Goal: Task Accomplishment & Management: Use online tool/utility

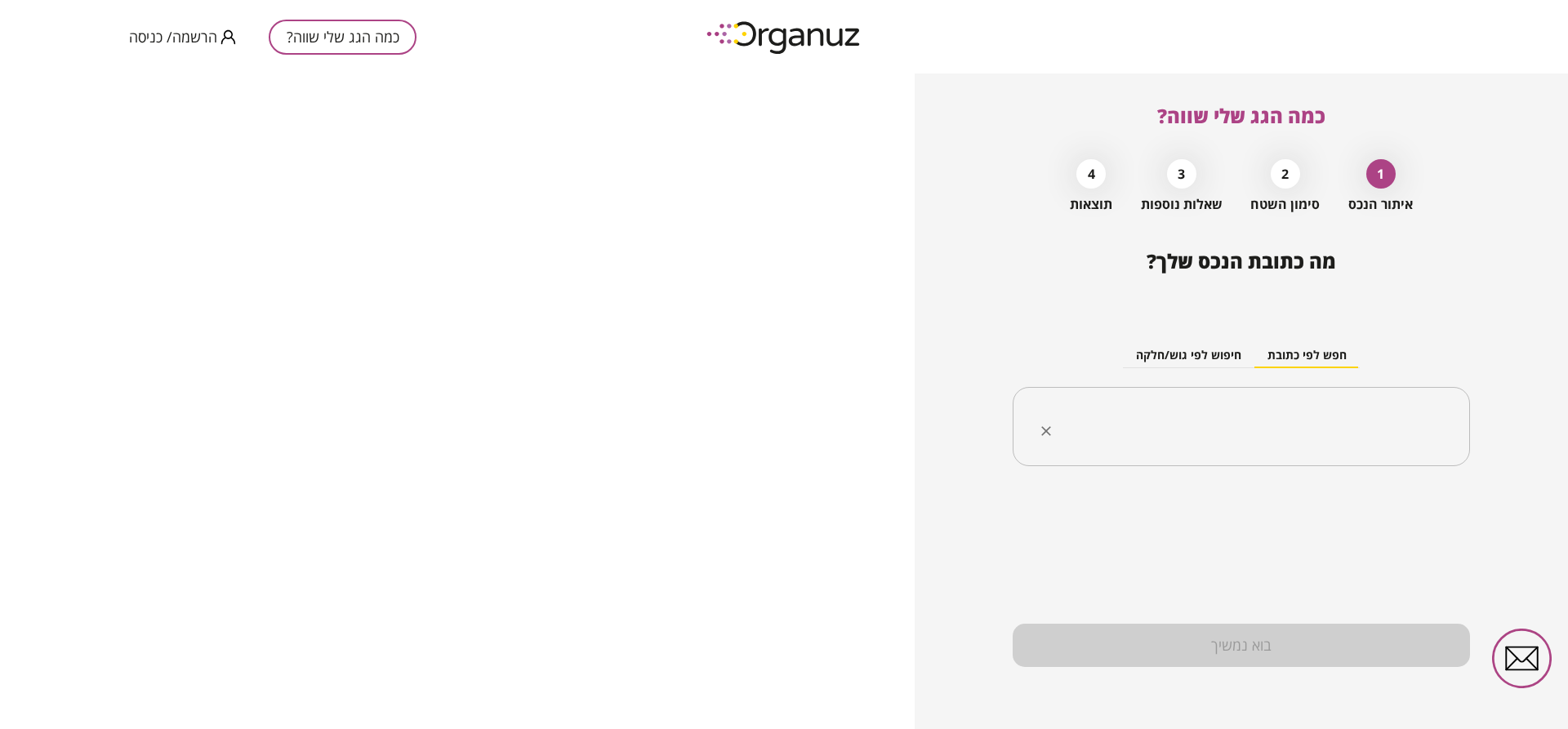
click at [1239, 428] on input "text" at bounding box center [1247, 427] width 406 height 41
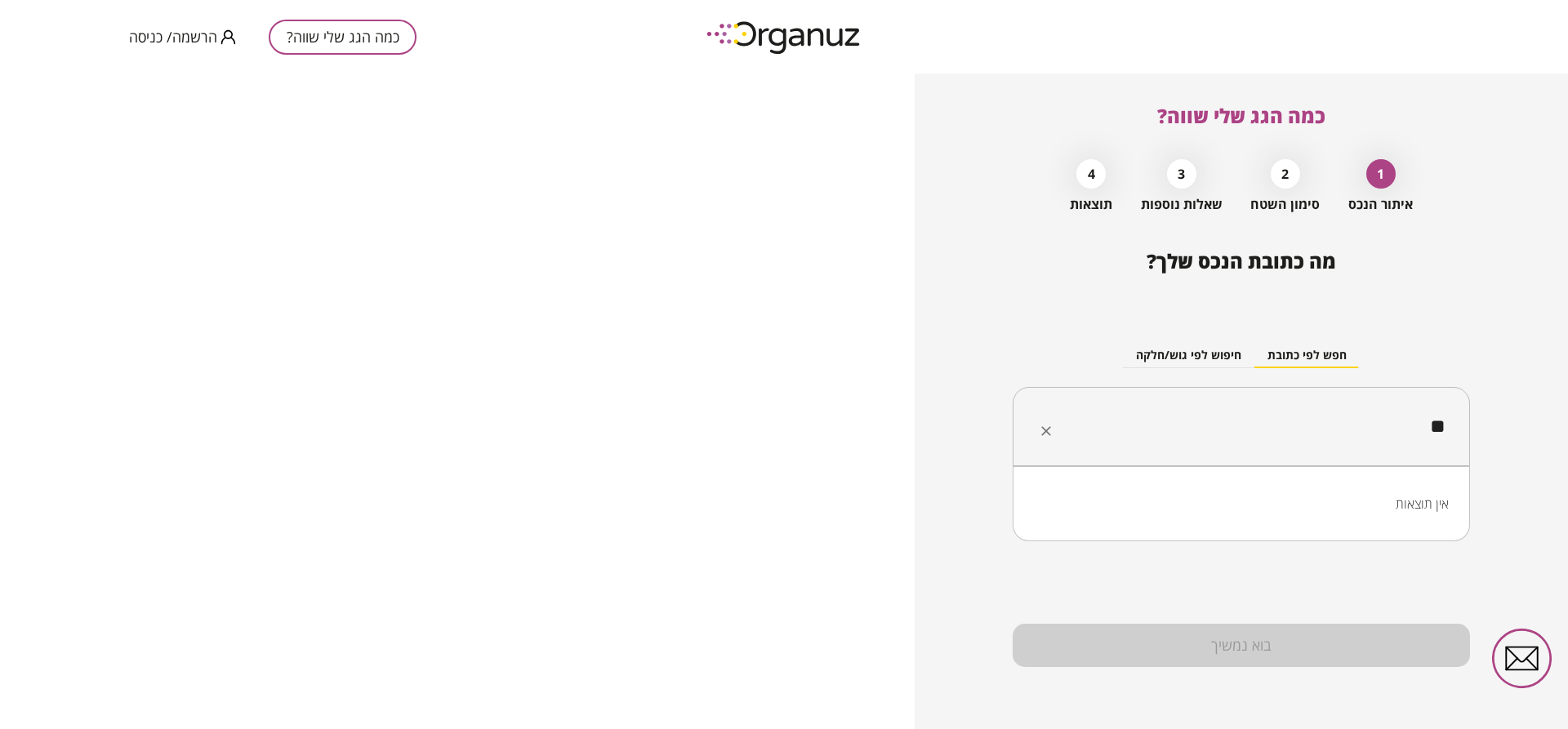
type input "*"
click at [1374, 501] on li "עגנון 15 נהרייה" at bounding box center [1241, 508] width 415 height 29
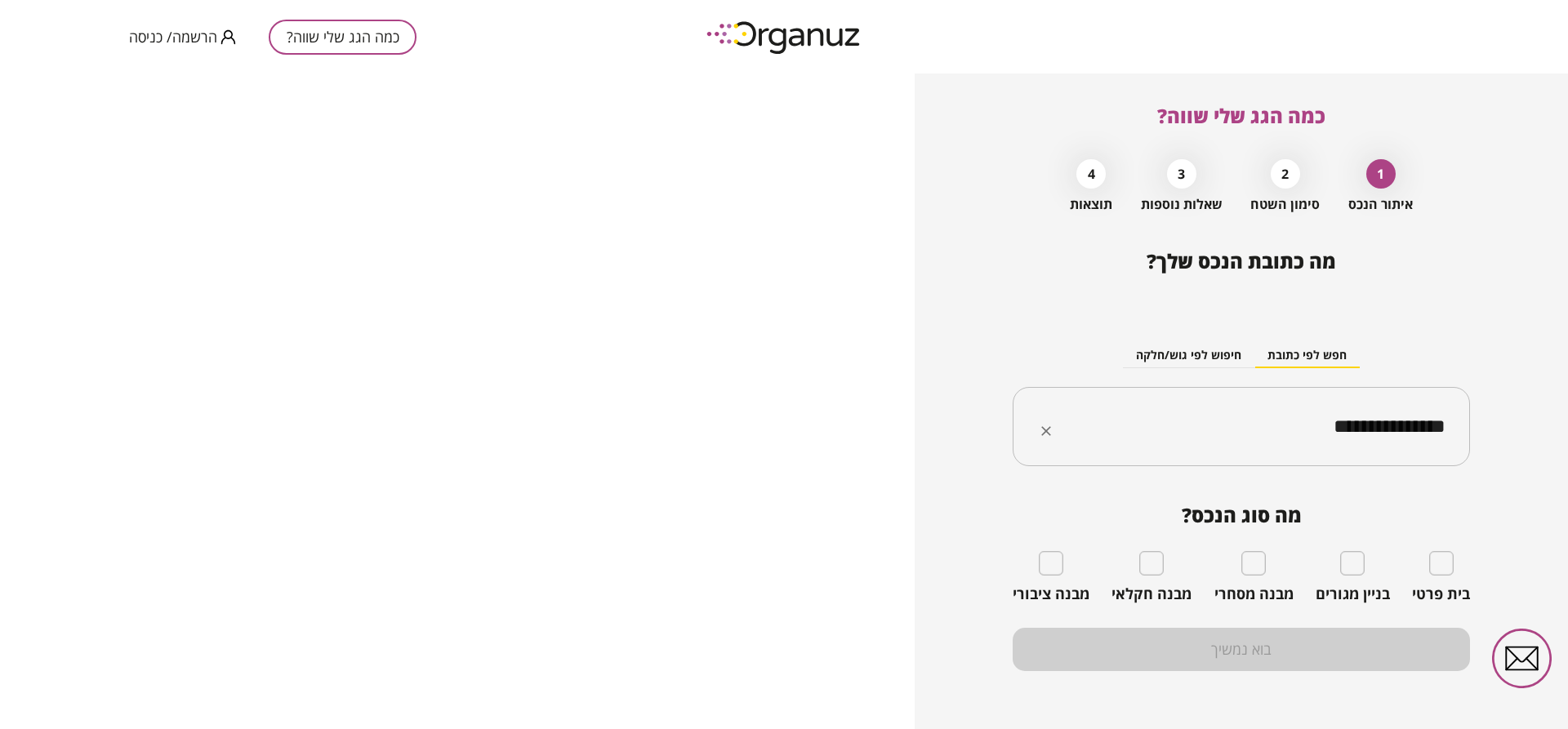
type input "**********"
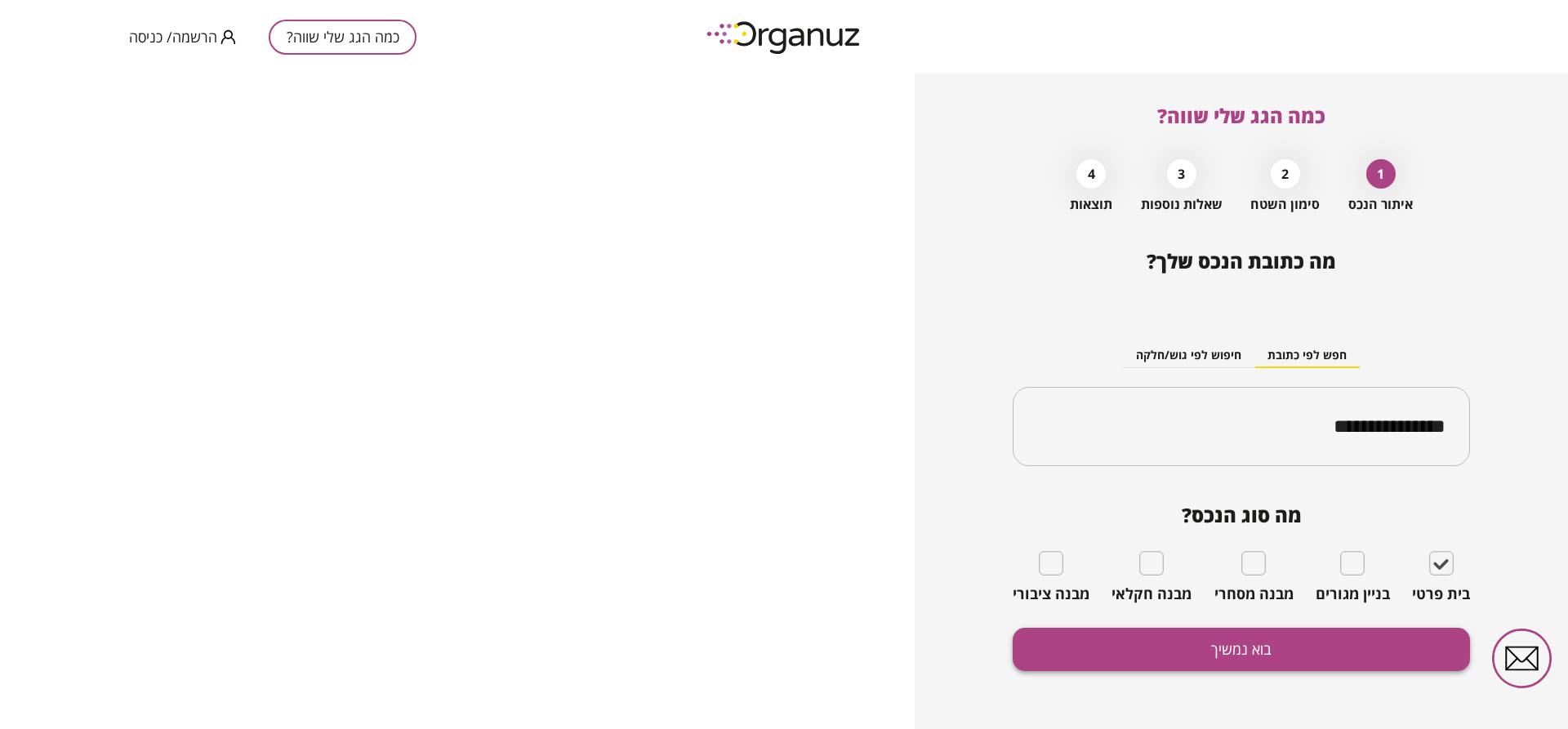
click at [1416, 638] on button "בוא נמשיך" at bounding box center [1241, 649] width 457 height 44
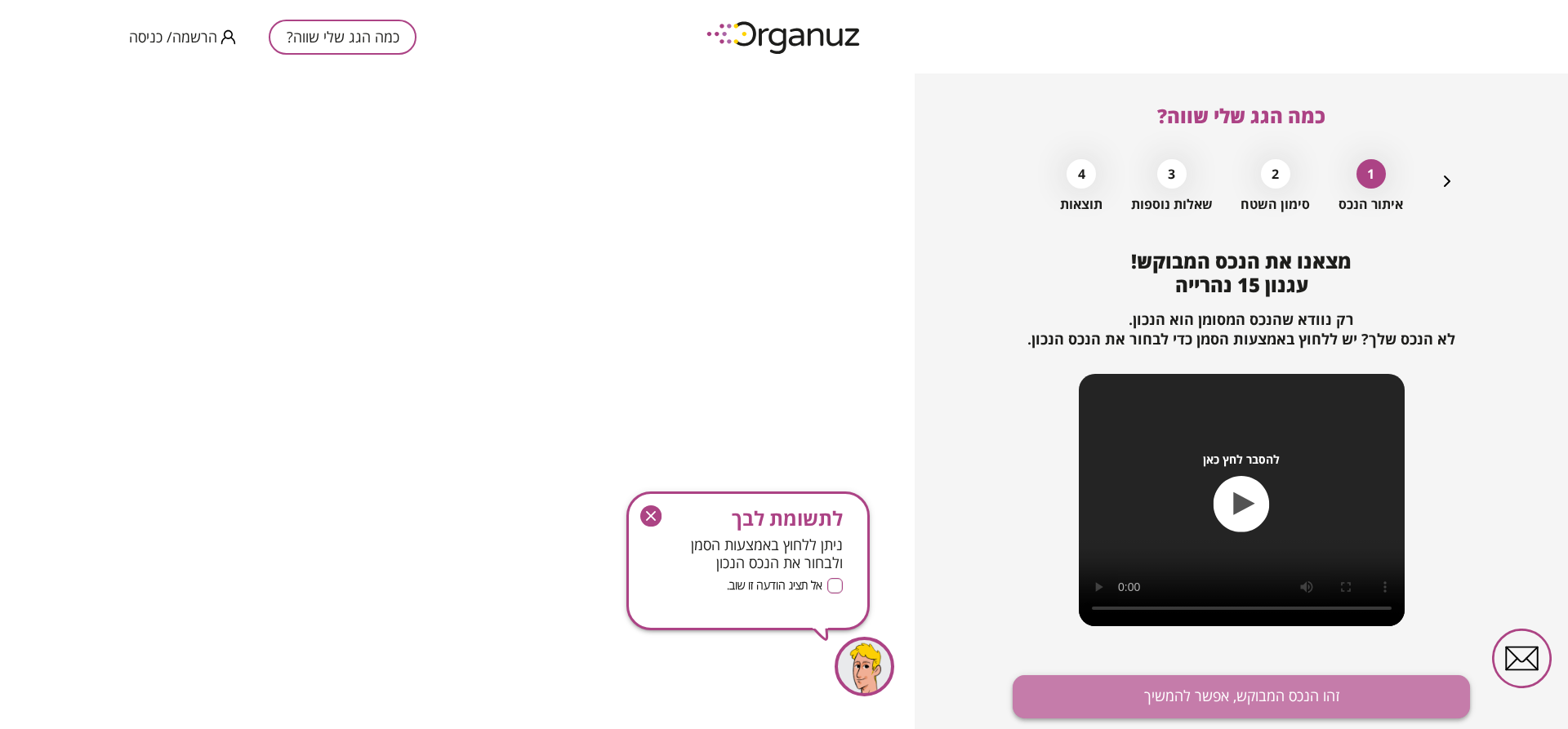
click at [1398, 687] on button "זהו הנכס המבוקש, אפשר להמשיך" at bounding box center [1241, 697] width 457 height 44
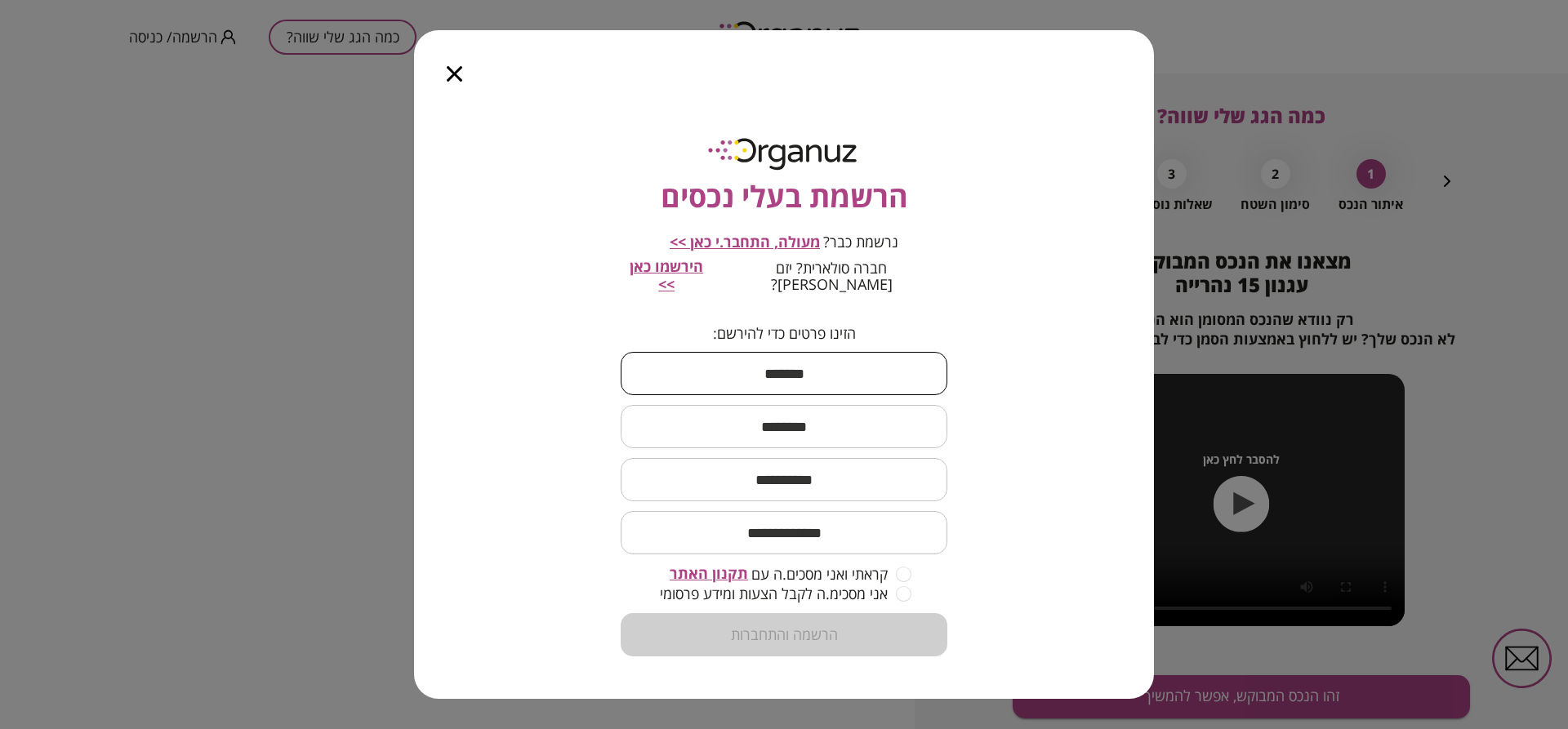
click at [847, 376] on input "text" at bounding box center [784, 373] width 326 height 48
type input "***"
click at [851, 408] on input "text" at bounding box center [784, 426] width 326 height 48
type input "***"
click at [829, 472] on input "text" at bounding box center [784, 479] width 326 height 48
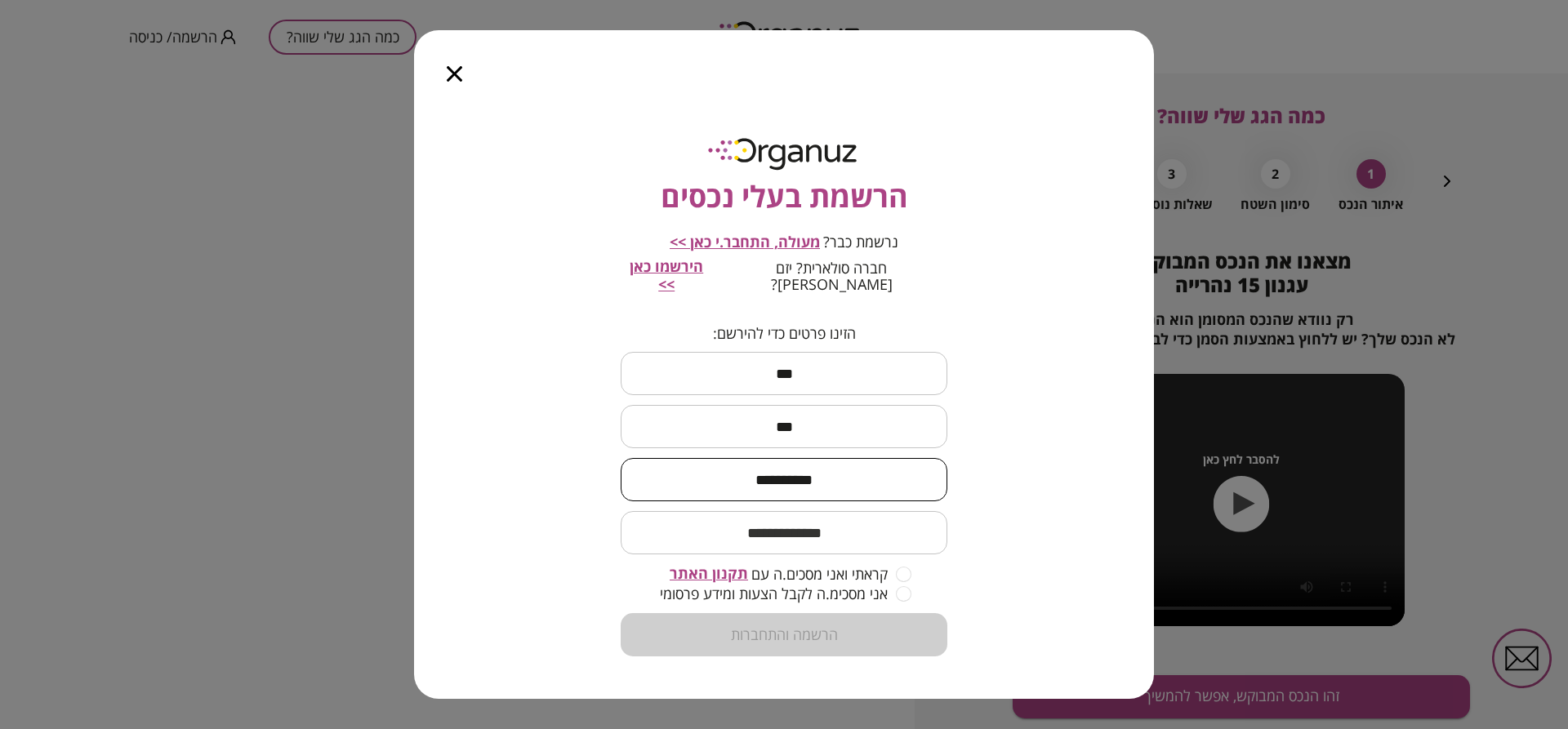
type input "**********"
click at [814, 534] on input "email" at bounding box center [784, 532] width 326 height 48
type input "*"
type input "**********"
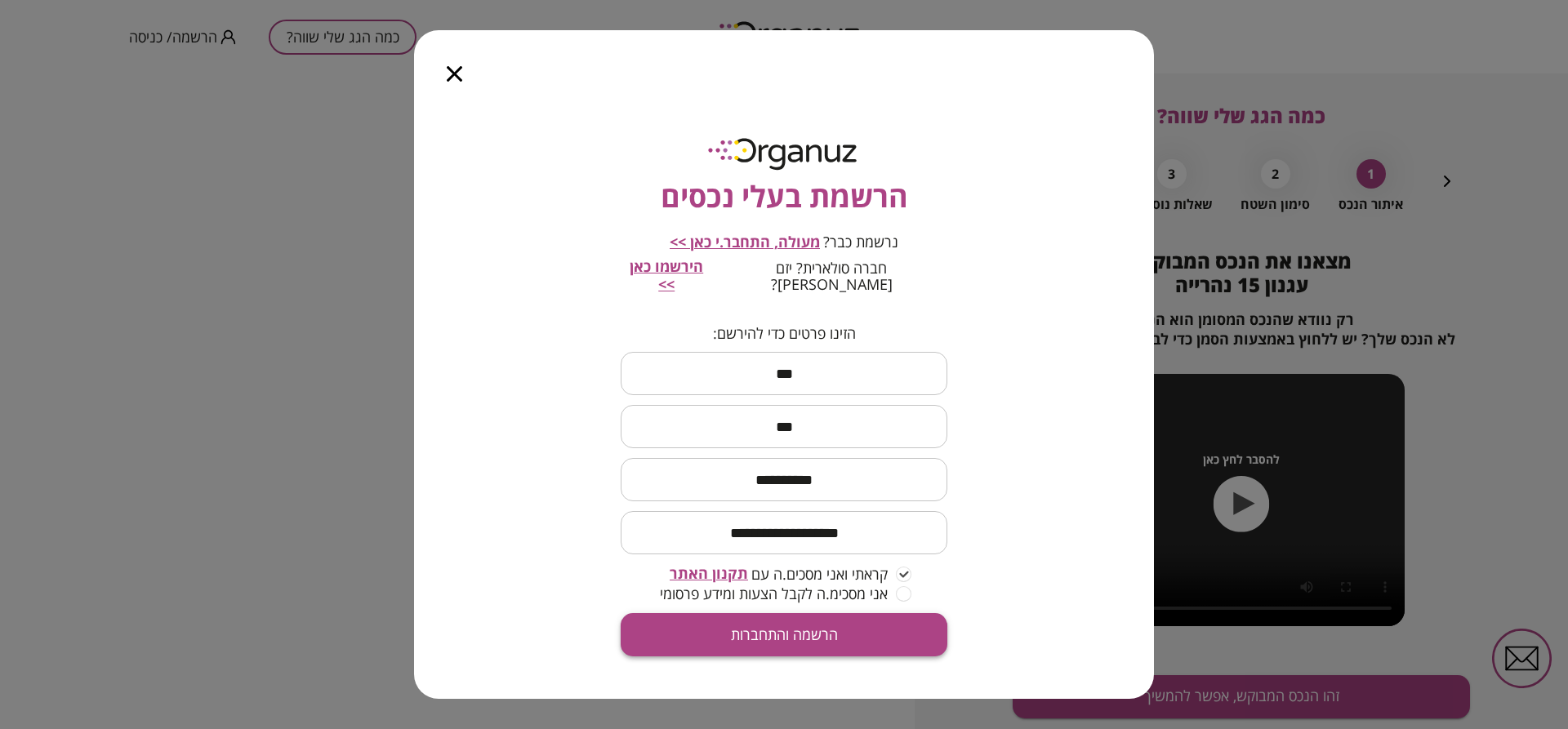
click at [887, 619] on button "הרשמה והתחברות" at bounding box center [784, 634] width 326 height 44
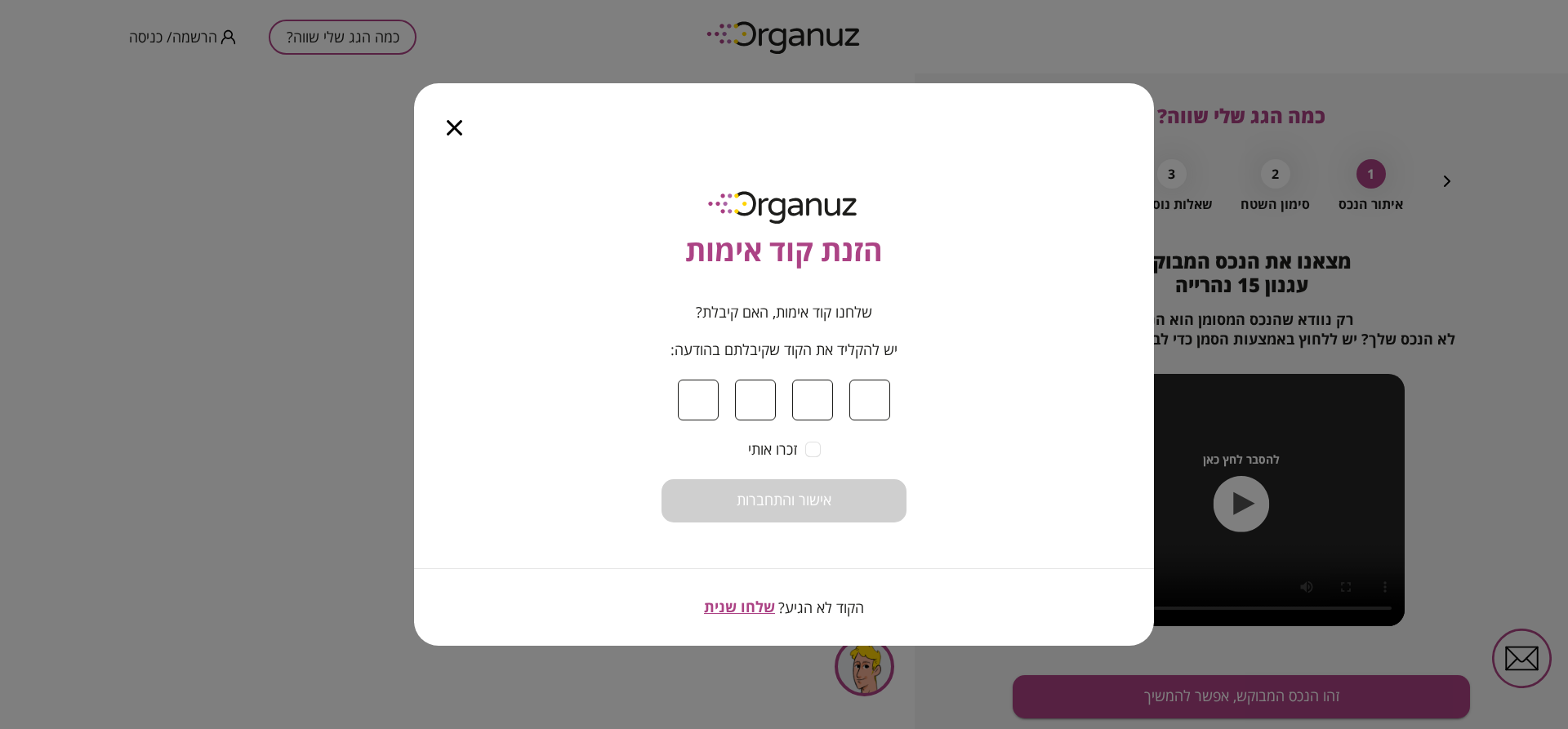
type input "*"
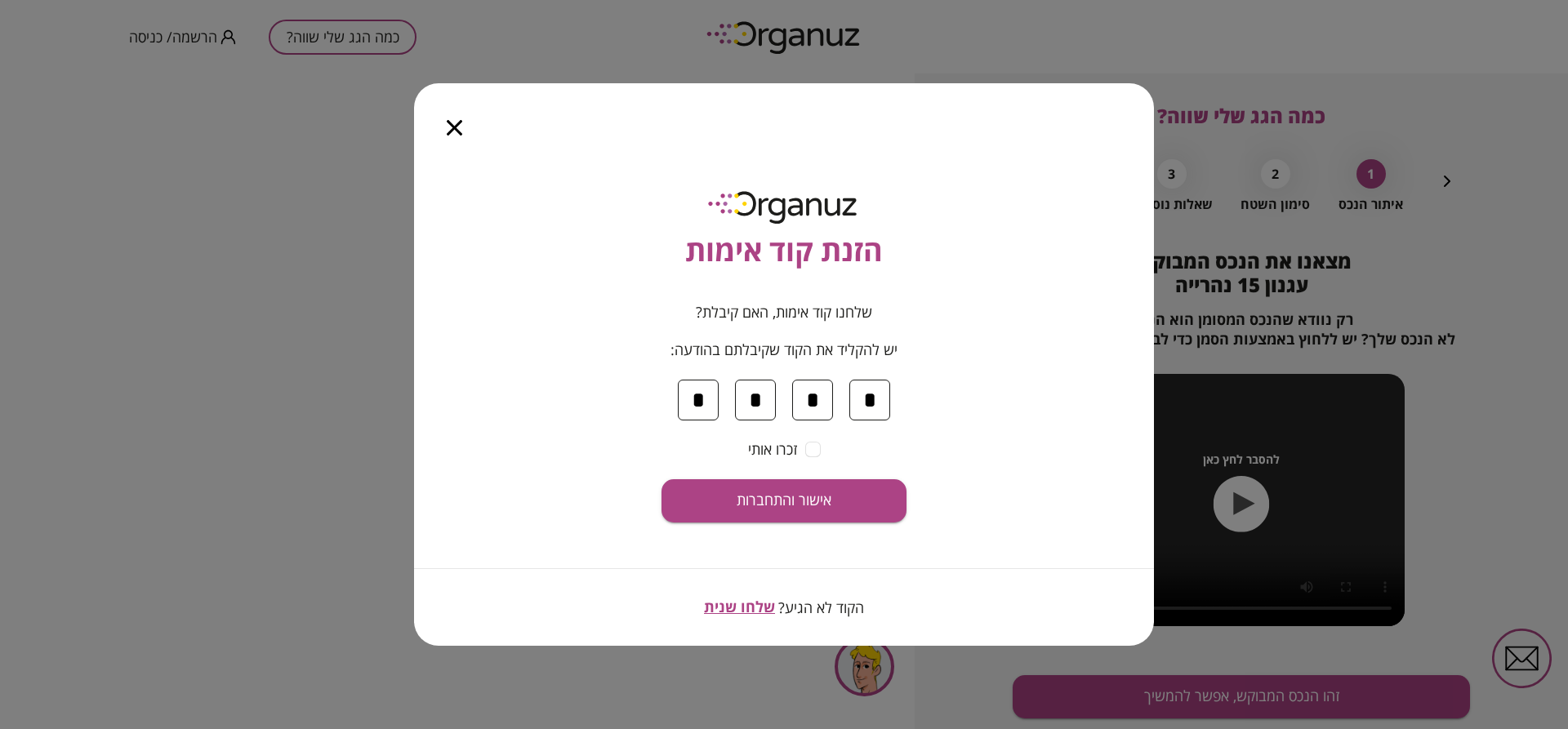
type input "*"
click at [661, 479] on button "אישור והתחברות" at bounding box center [784, 501] width 245 height 44
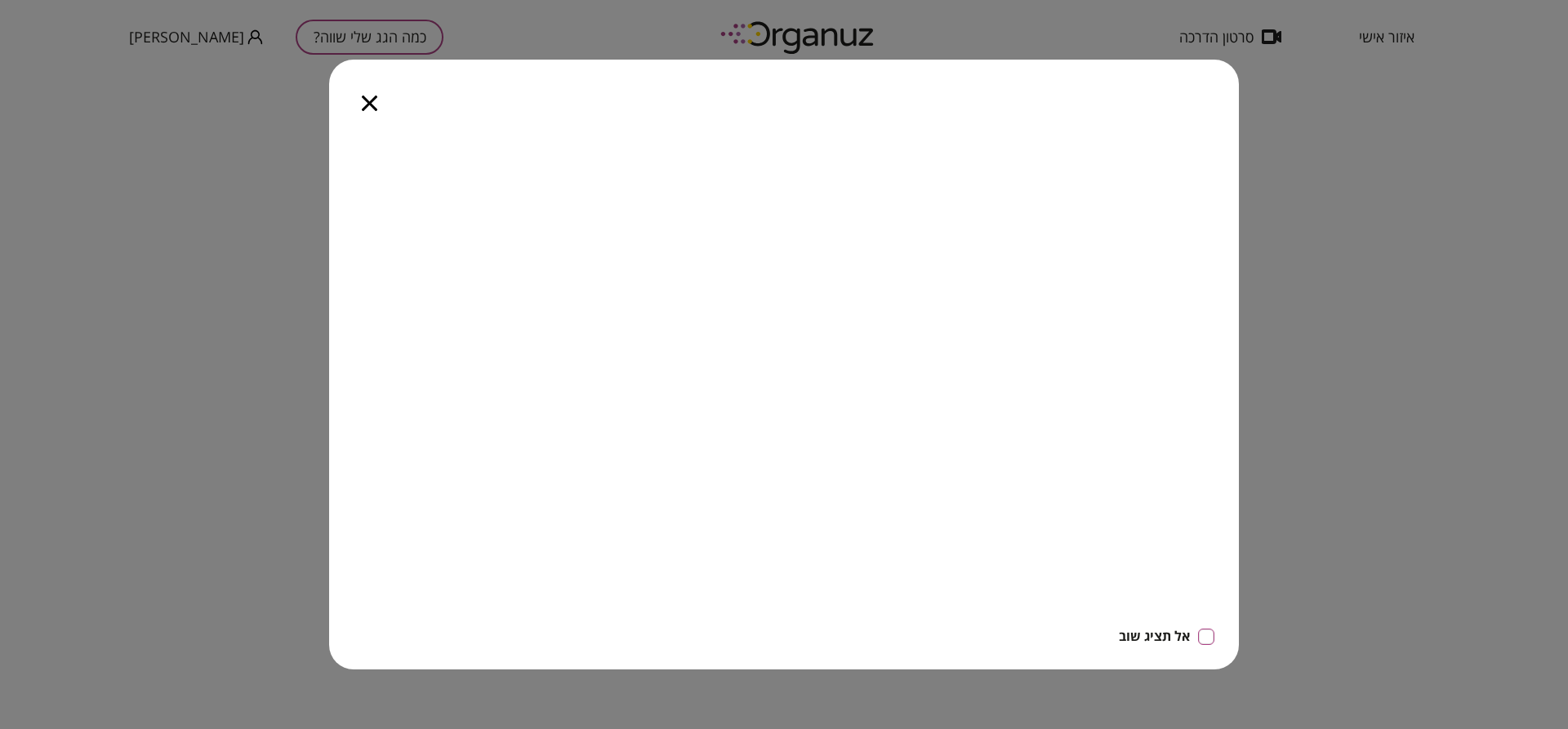
click at [364, 98] on icon "button" at bounding box center [369, 103] width 15 height 15
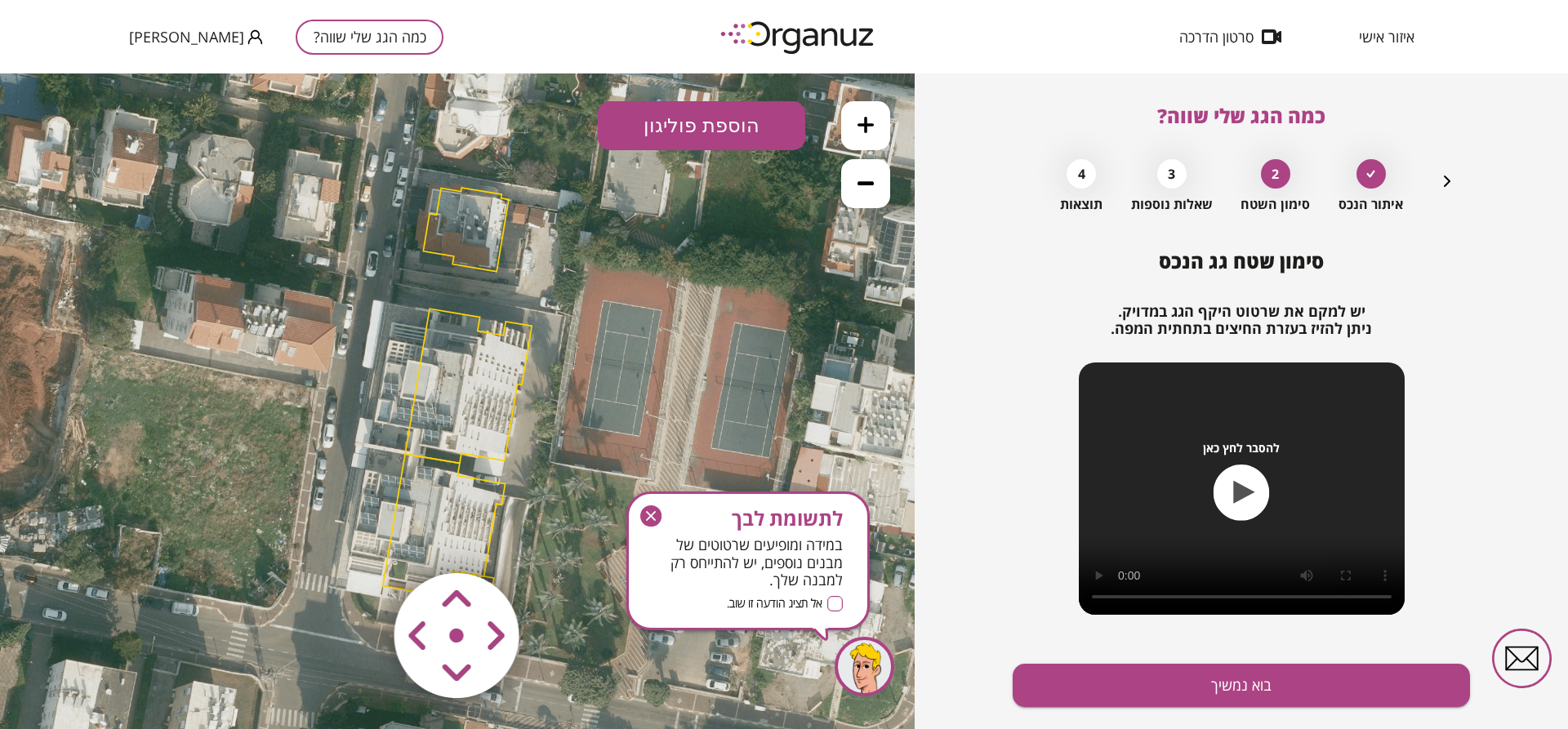
click at [510, 352] on polygon at bounding box center [468, 385] width 126 height 155
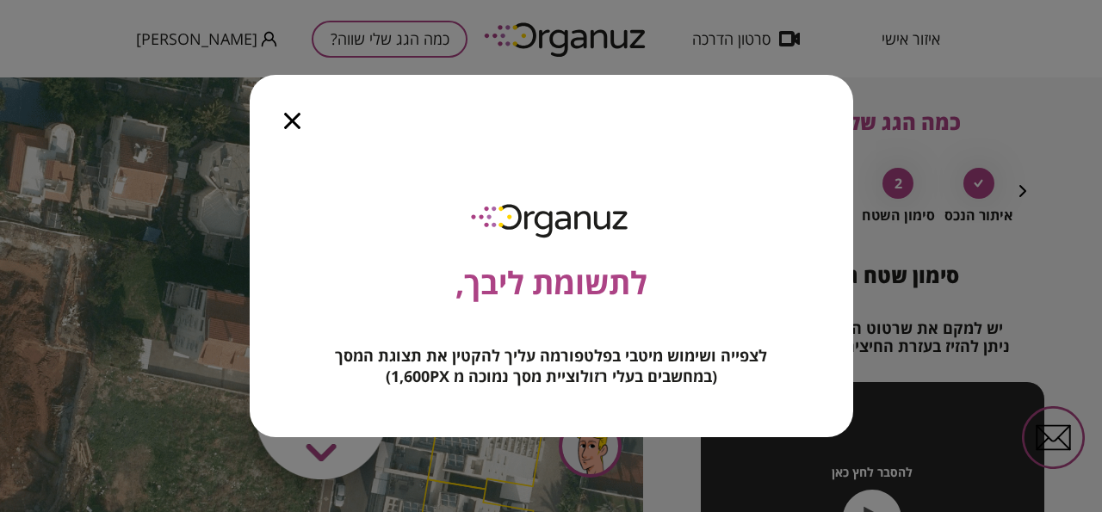
click at [291, 117] on icon "button" at bounding box center [292, 121] width 16 height 16
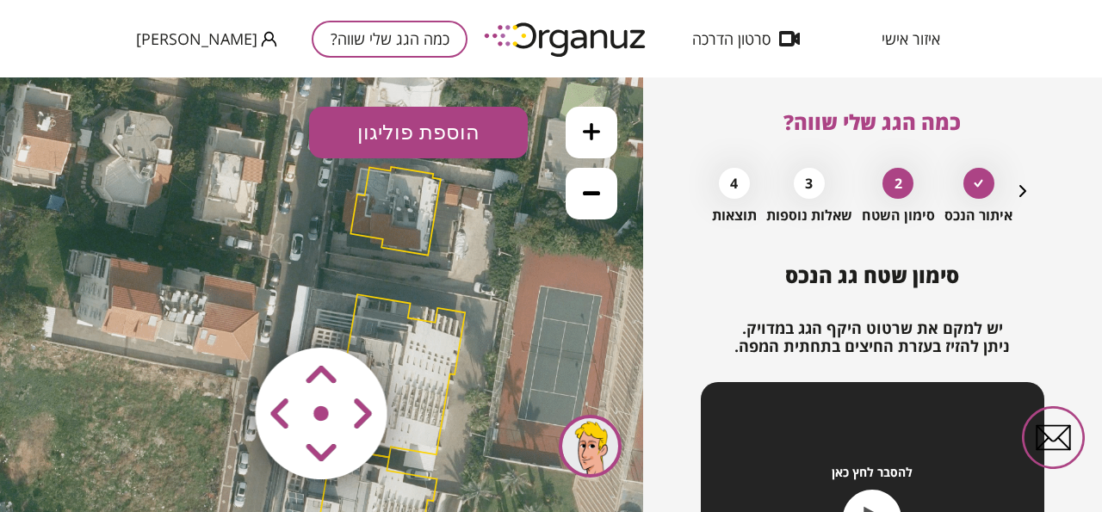
drag, startPoint x: 461, startPoint y: 285, endPoint x: 364, endPoint y: 253, distance: 101.5
click at [364, 253] on icon at bounding box center [387, 392] width 1363 height 1363
click at [585, 138] on icon at bounding box center [591, 131] width 17 height 17
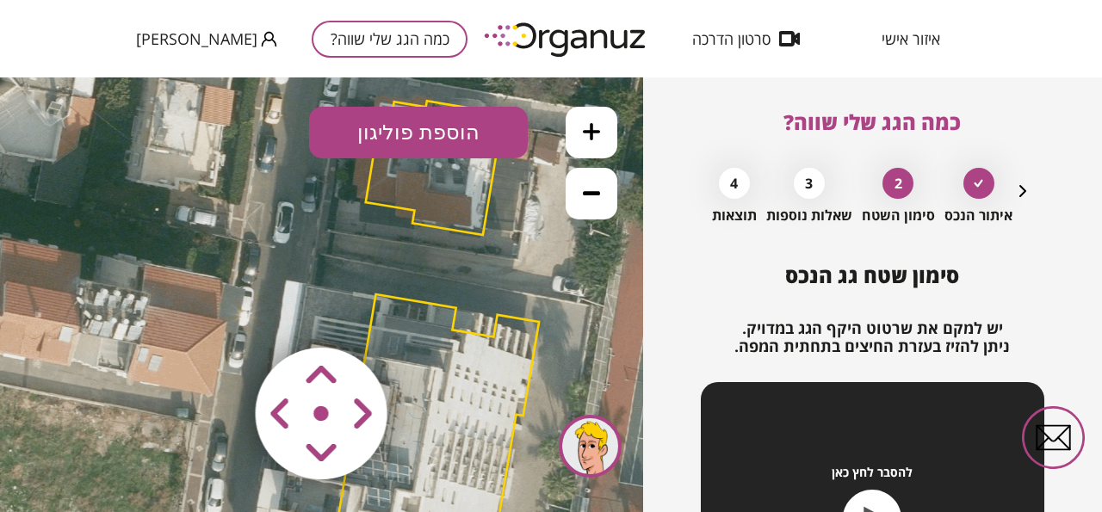
click at [603, 185] on button at bounding box center [592, 194] width 52 height 52
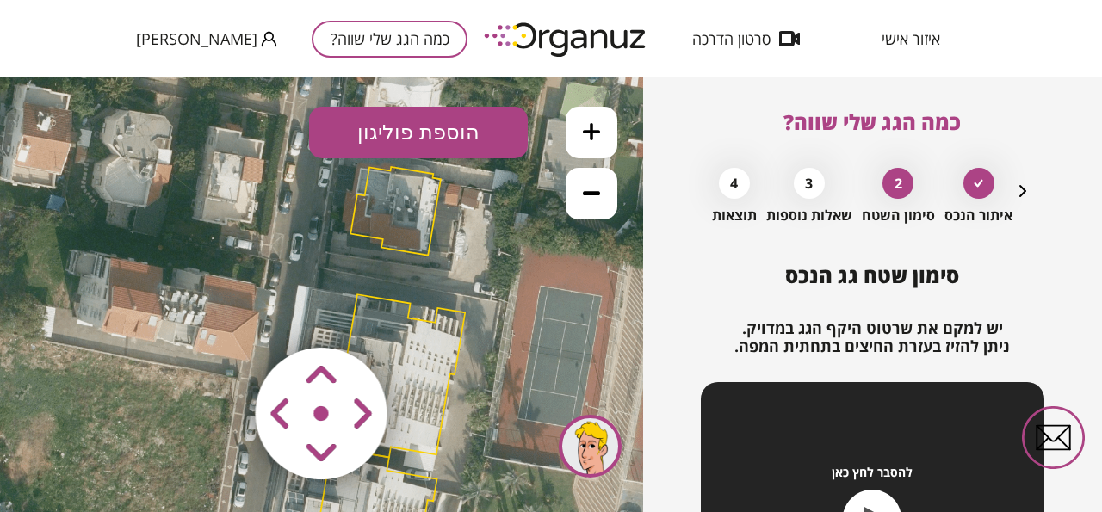
click at [601, 196] on button at bounding box center [592, 194] width 52 height 52
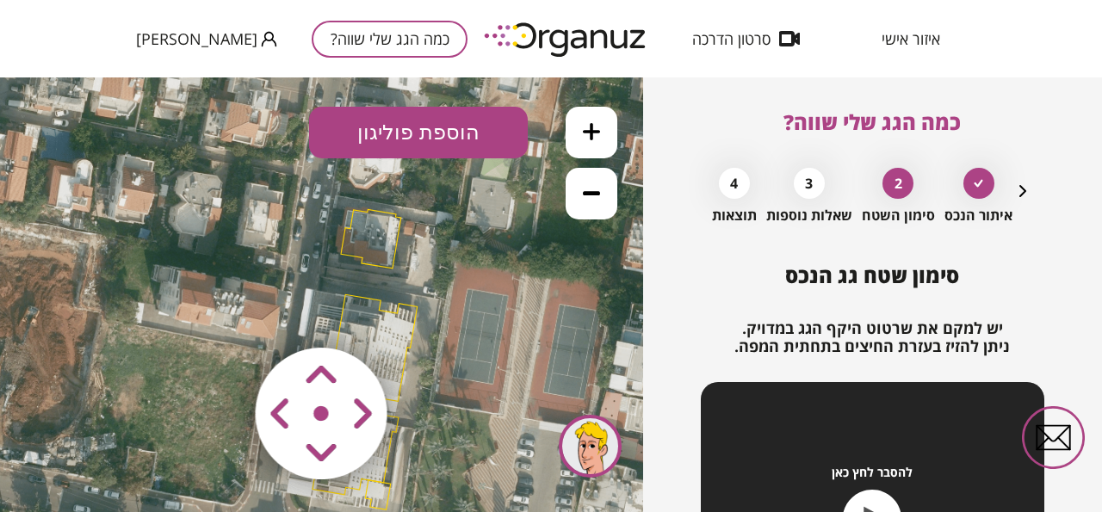
click at [587, 151] on button at bounding box center [592, 133] width 52 height 52
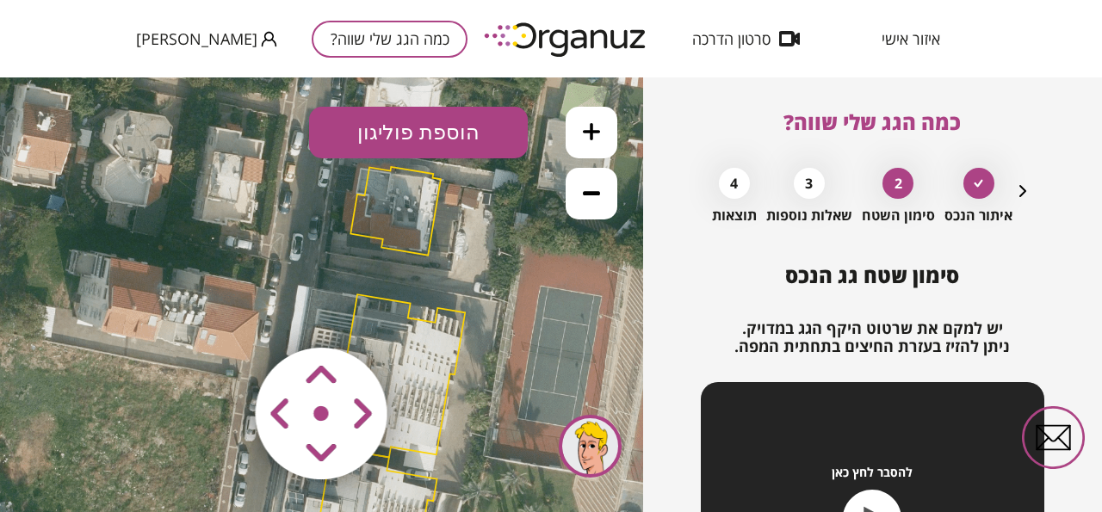
click at [471, 147] on button "הוספת פוליגון" at bounding box center [418, 133] width 219 height 52
click at [200, 158] on icon at bounding box center [387, 392] width 1363 height 1363
click at [219, 312] on area at bounding box center [219, 312] width 0 height 0
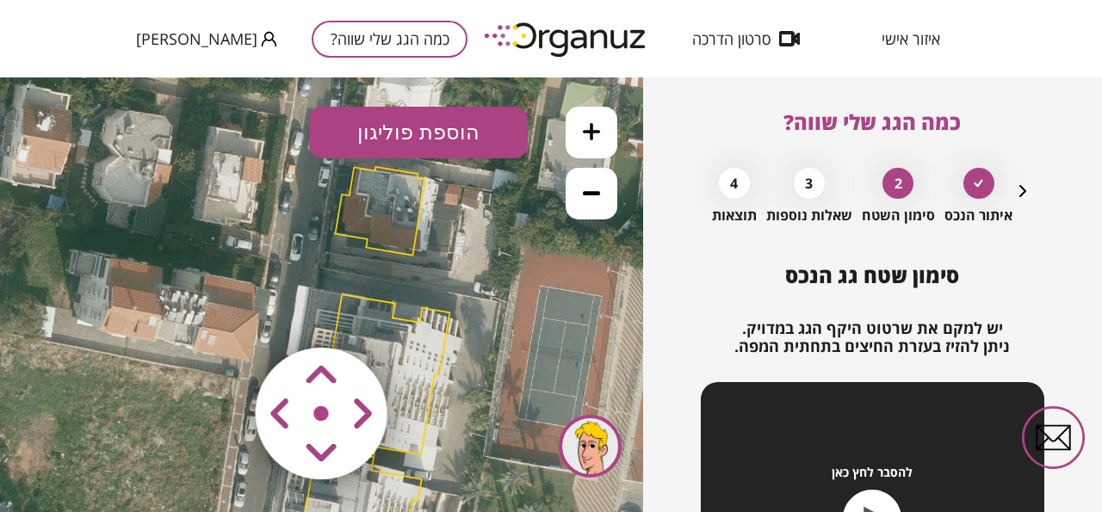
click at [219, 312] on area at bounding box center [219, 312] width 0 height 0
click at [353, 234] on polygon at bounding box center [377, 211] width 90 height 89
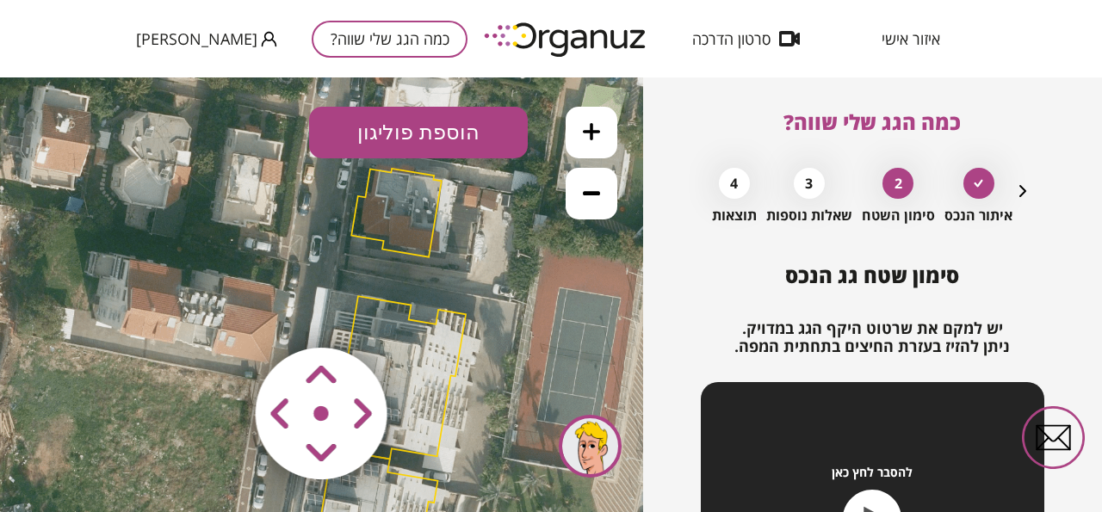
drag, startPoint x: 386, startPoint y: 231, endPoint x: 405, endPoint y: 232, distance: 19.0
click at [405, 232] on polygon at bounding box center [396, 213] width 90 height 89
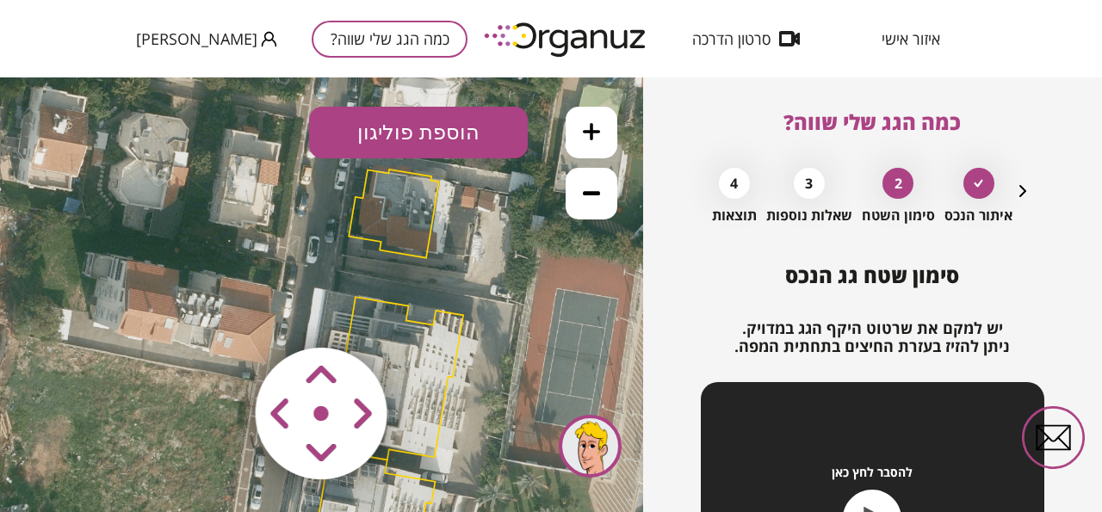
click at [411, 229] on polygon at bounding box center [394, 214] width 90 height 89
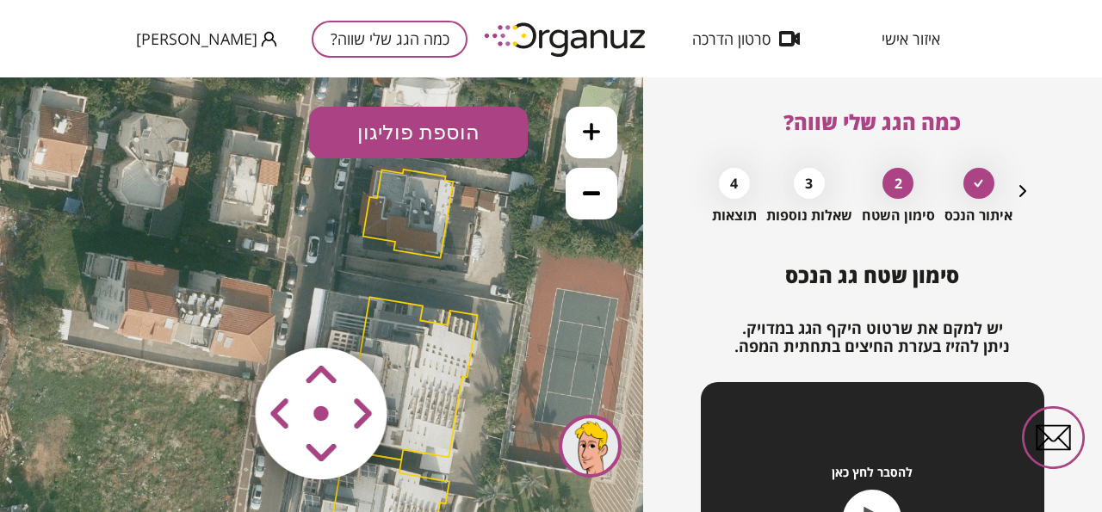
click at [219, 312] on area at bounding box center [219, 312] width 0 height 0
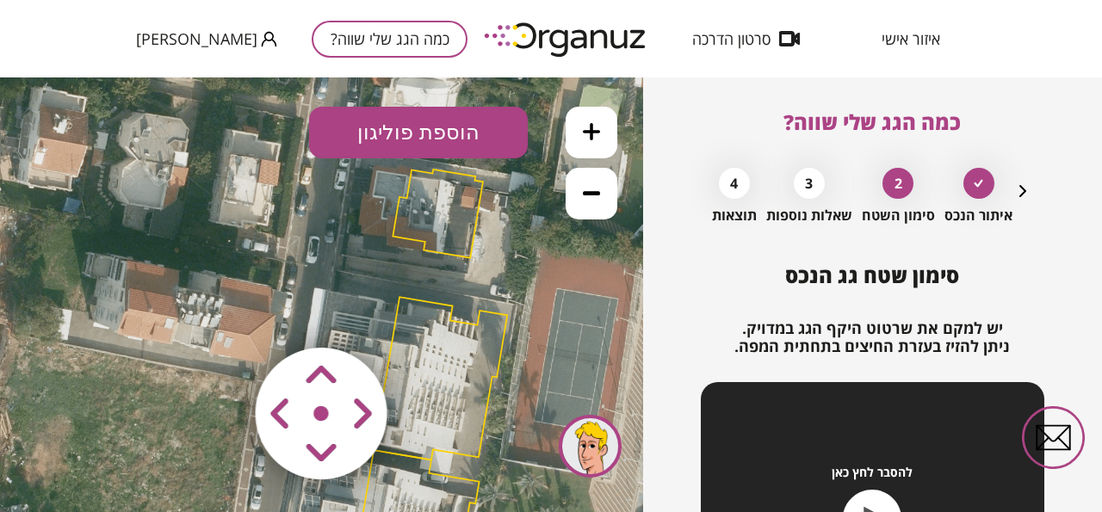
click at [219, 312] on area at bounding box center [219, 312] width 0 height 0
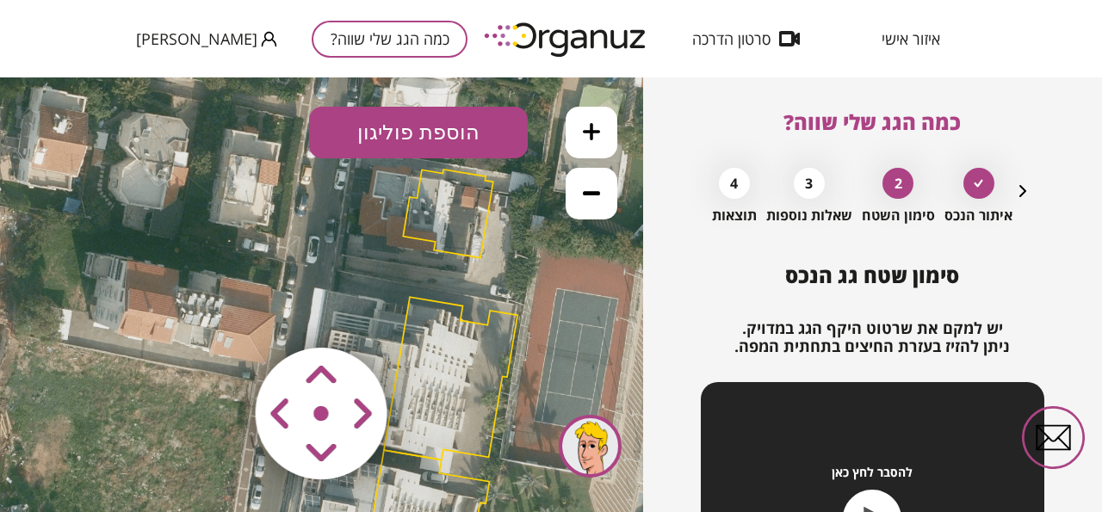
click at [219, 312] on area at bounding box center [219, 312] width 0 height 0
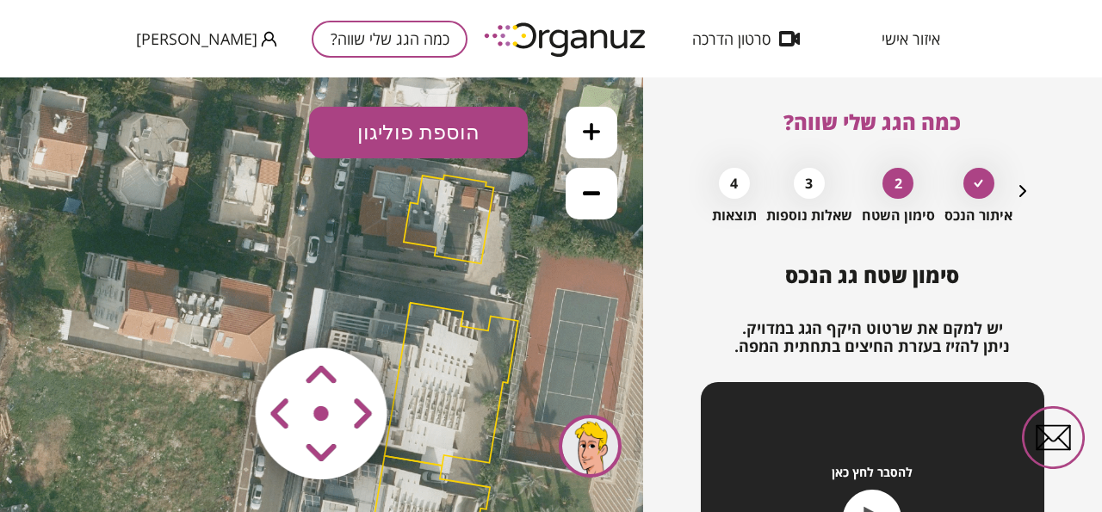
click at [428, 138] on button "הוספת פוליגון" at bounding box center [418, 133] width 219 height 52
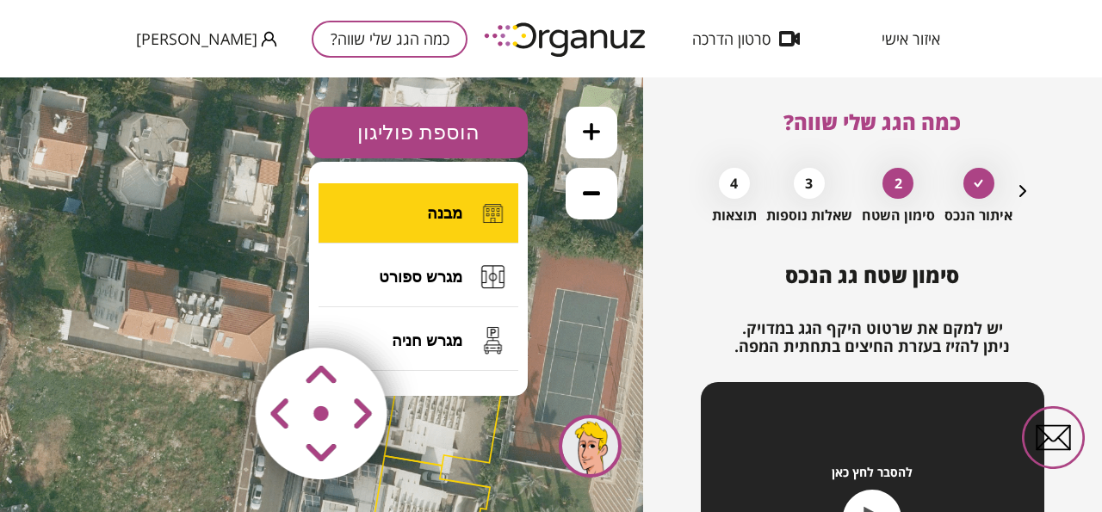
click at [428, 224] on button "מבנה" at bounding box center [418, 213] width 200 height 60
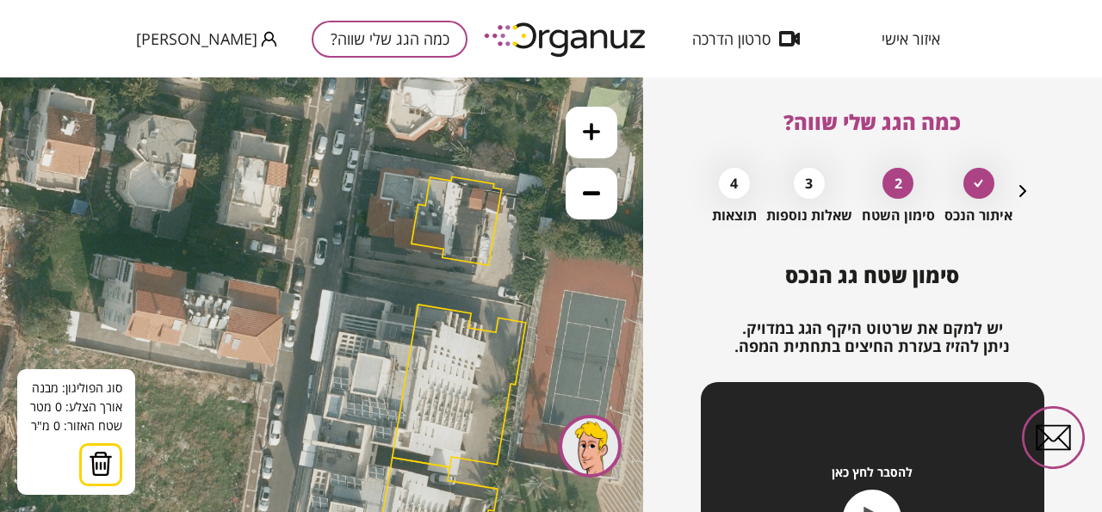
click at [372, 250] on icon at bounding box center [412, 396] width 1363 height 1363
click at [379, 249] on icon at bounding box center [412, 396] width 1363 height 1363
click at [388, 246] on icon at bounding box center [412, 396] width 1363 height 1363
click at [0, 77] on button at bounding box center [0, 77] width 0 height 0
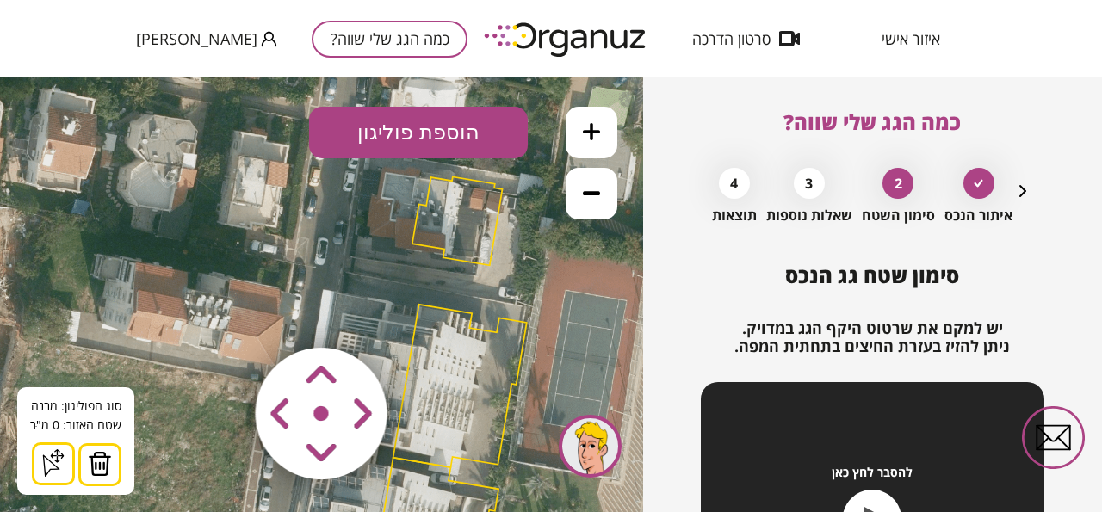
click at [444, 141] on button "הוספת פוליגון" at bounding box center [418, 133] width 219 height 52
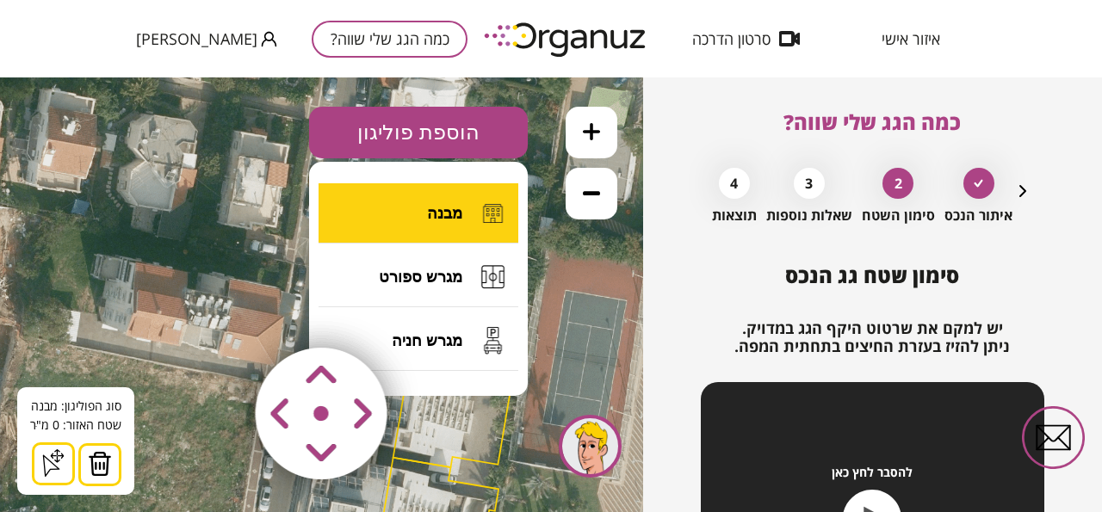
click at [446, 224] on button "מבנה" at bounding box center [418, 213] width 200 height 60
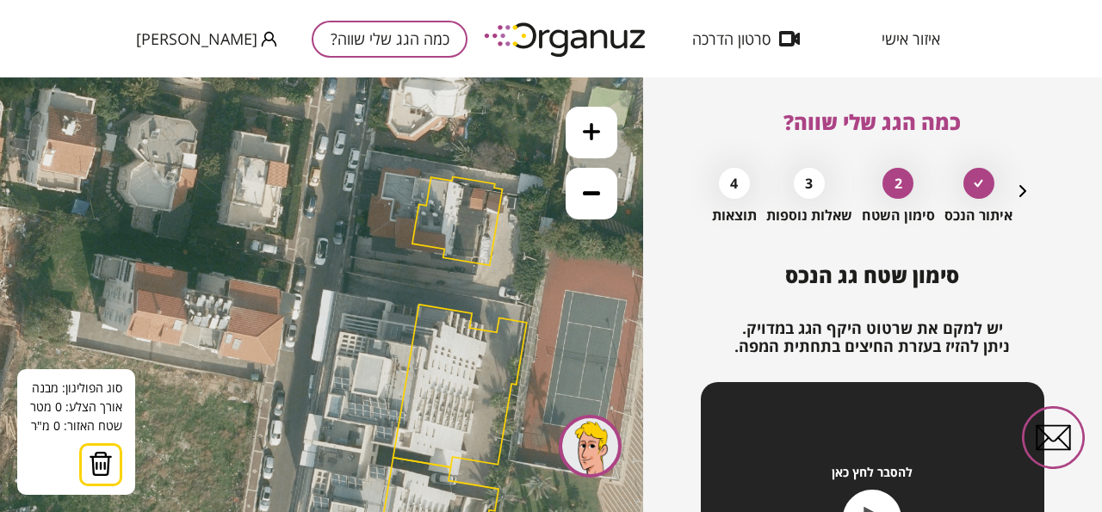
click at [384, 244] on icon at bounding box center [412, 396] width 1363 height 1363
click at [374, 250] on icon at bounding box center [412, 396] width 1363 height 1363
click at [405, 255] on icon at bounding box center [412, 396] width 1363 height 1363
click at [406, 250] on polygon at bounding box center [390, 249] width 33 height 10
click at [393, 242] on polygon at bounding box center [390, 248] width 33 height 13
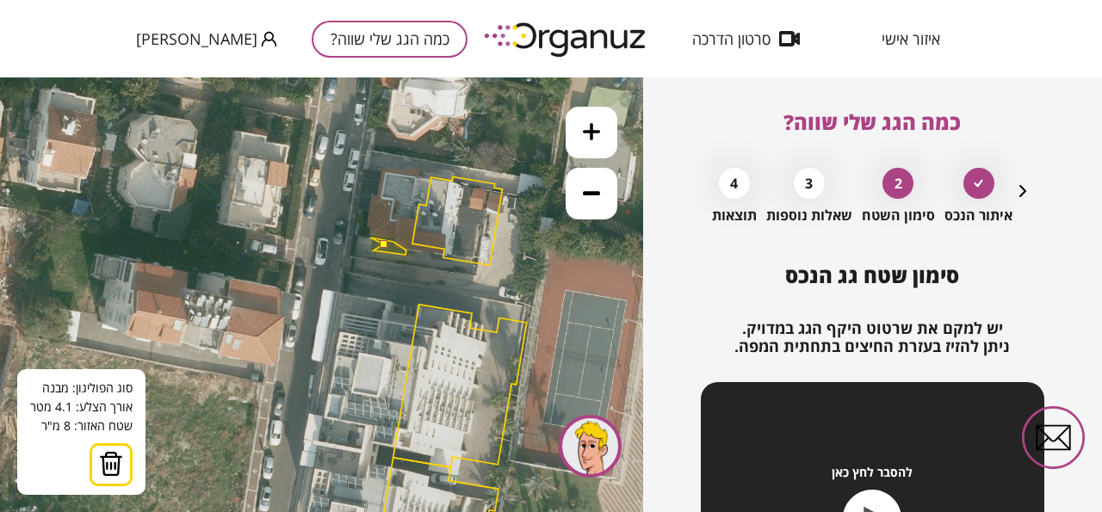
click at [370, 238] on polygon at bounding box center [388, 246] width 36 height 17
click at [371, 251] on polygon at bounding box center [388, 246] width 36 height 17
click at [374, 251] on polygon at bounding box center [388, 246] width 36 height 17
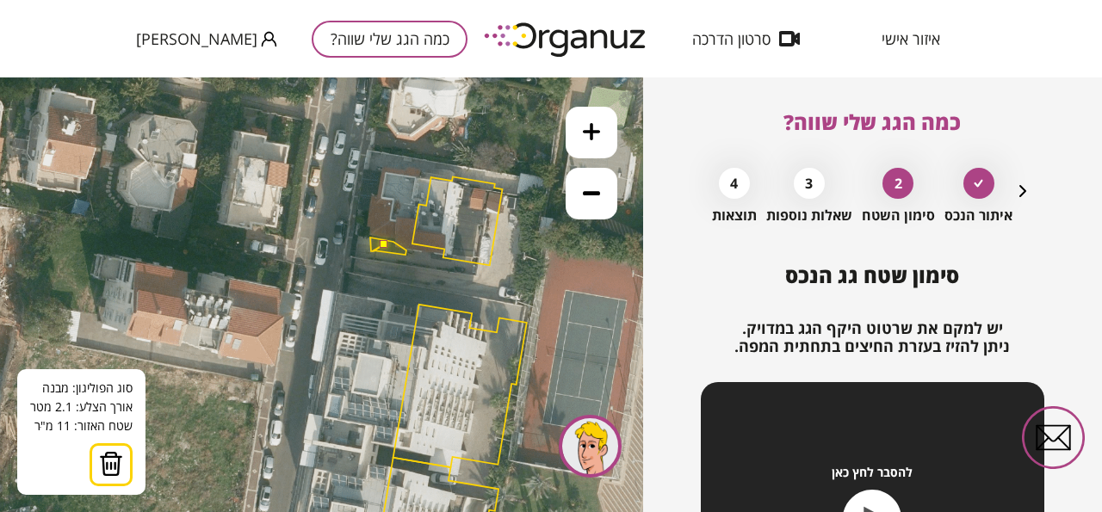
click at [382, 244] on button at bounding box center [384, 244] width 8 height 8
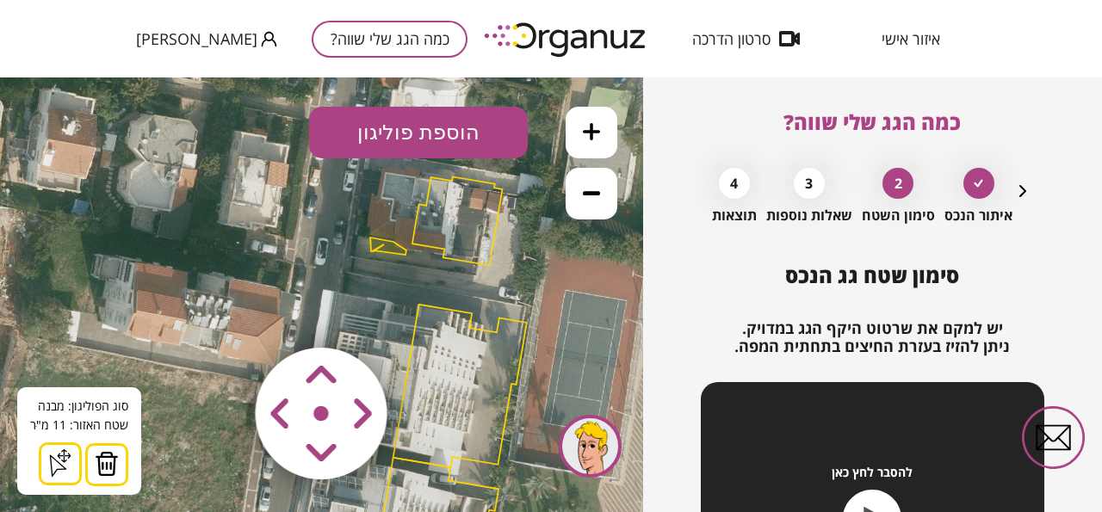
click at [424, 136] on button "הוספת פוליגון" at bounding box center [418, 133] width 219 height 52
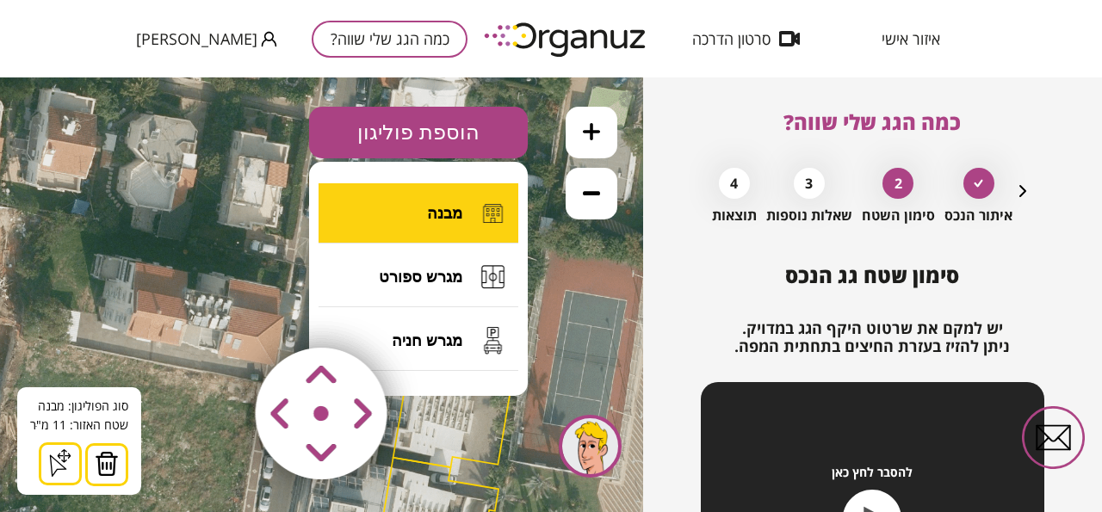
click at [438, 208] on span "מבנה" at bounding box center [444, 213] width 35 height 19
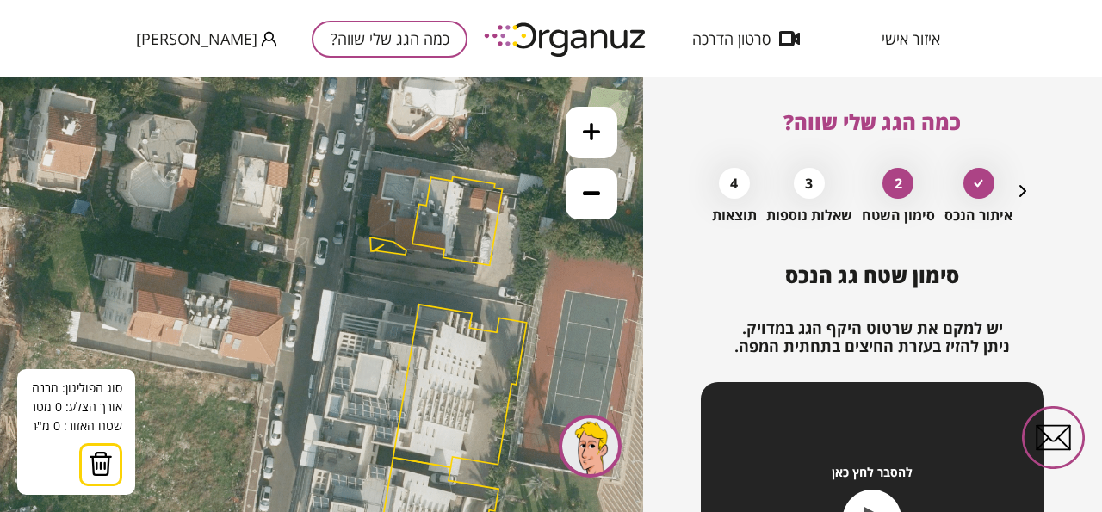
click at [380, 170] on icon at bounding box center [412, 396] width 1363 height 1363
click at [363, 169] on icon at bounding box center [412, 396] width 1363 height 1363
click at [364, 169] on polygon at bounding box center [372, 170] width 17 height 2
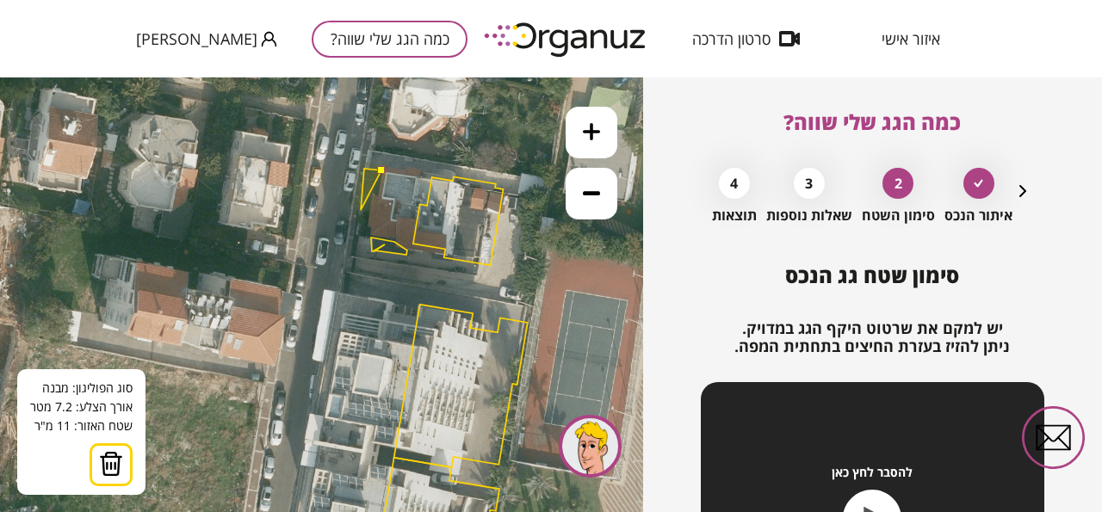
click at [361, 210] on icon at bounding box center [413, 396] width 1363 height 1363
click at [360, 211] on icon at bounding box center [413, 396] width 1363 height 1363
click at [368, 212] on polygon at bounding box center [371, 190] width 22 height 43
click at [368, 210] on polygon at bounding box center [371, 190] width 22 height 43
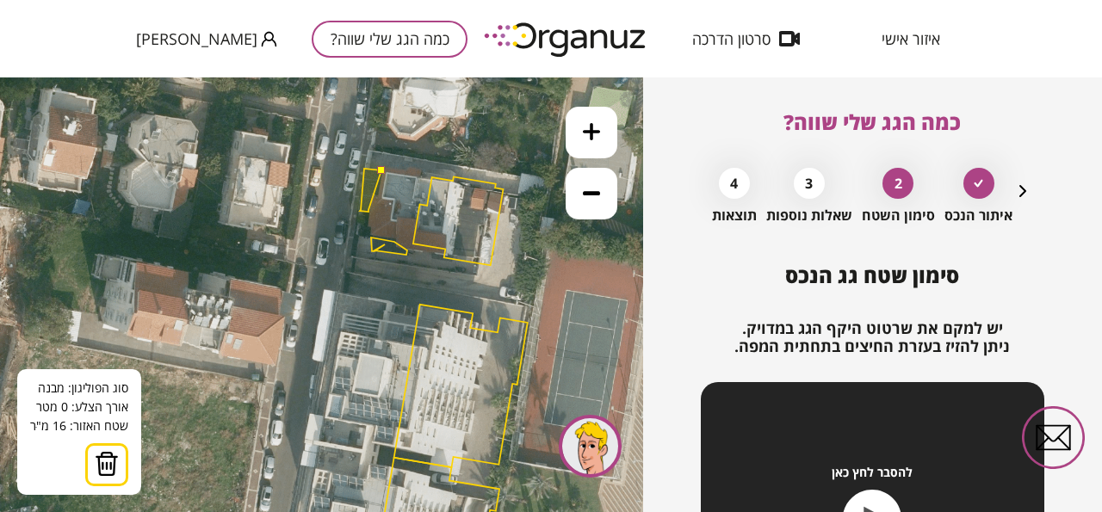
click at [368, 210] on polygon at bounding box center [371, 190] width 22 height 43
click at [382, 172] on button at bounding box center [381, 170] width 8 height 8
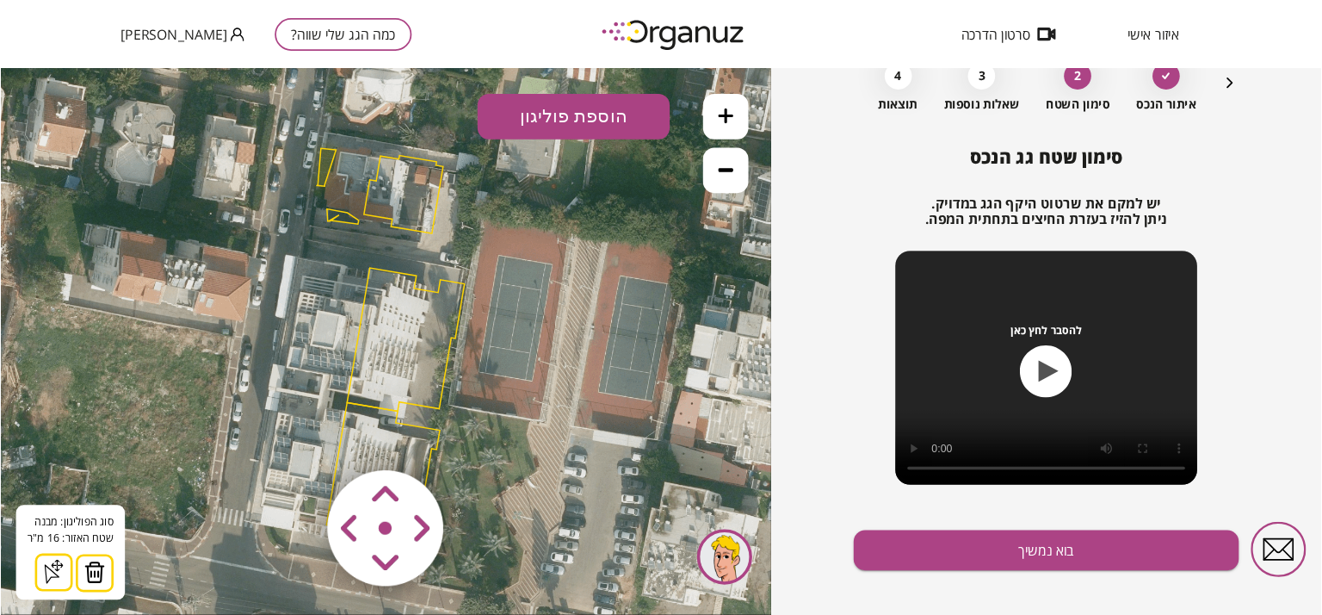
scroll to position [111, 0]
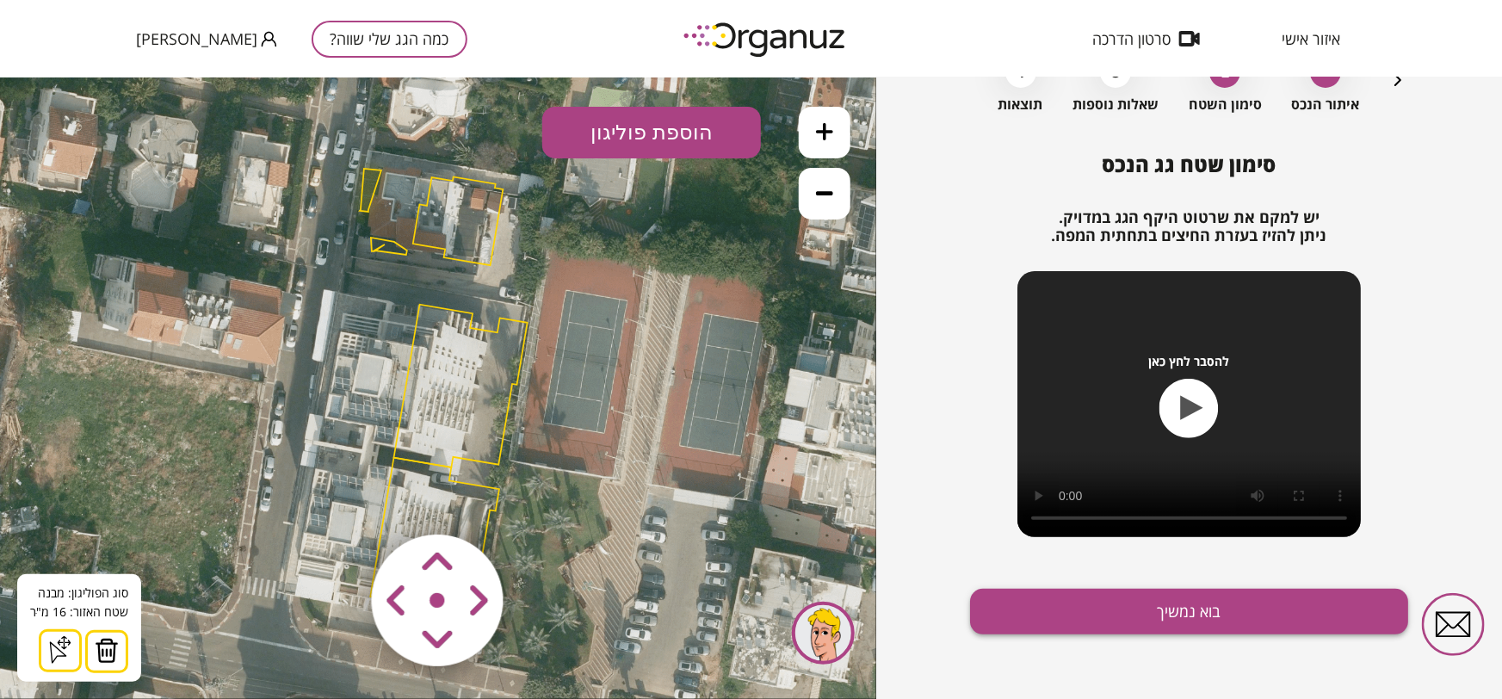
click at [1101, 615] on button "בוא נמשיך" at bounding box center [1189, 612] width 438 height 46
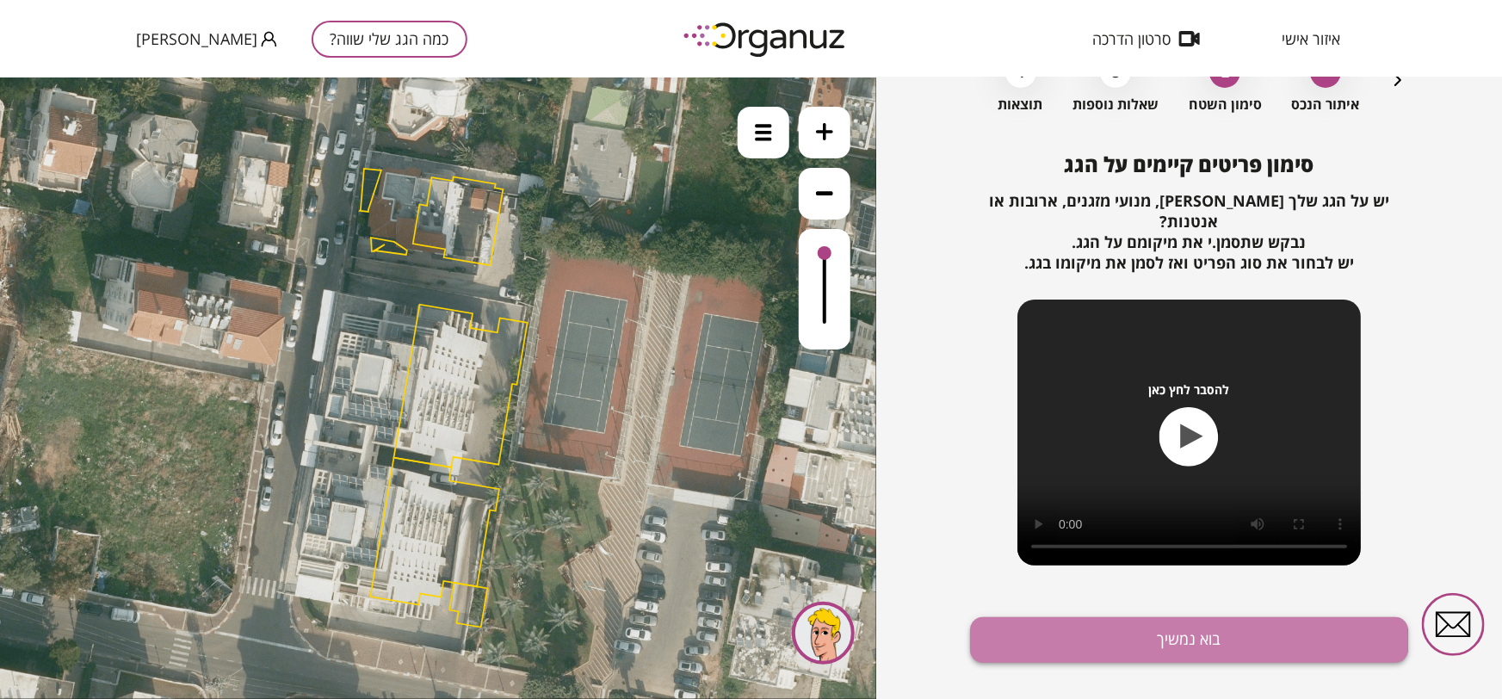
click at [1115, 622] on button "בוא נמשיך" at bounding box center [1189, 640] width 438 height 46
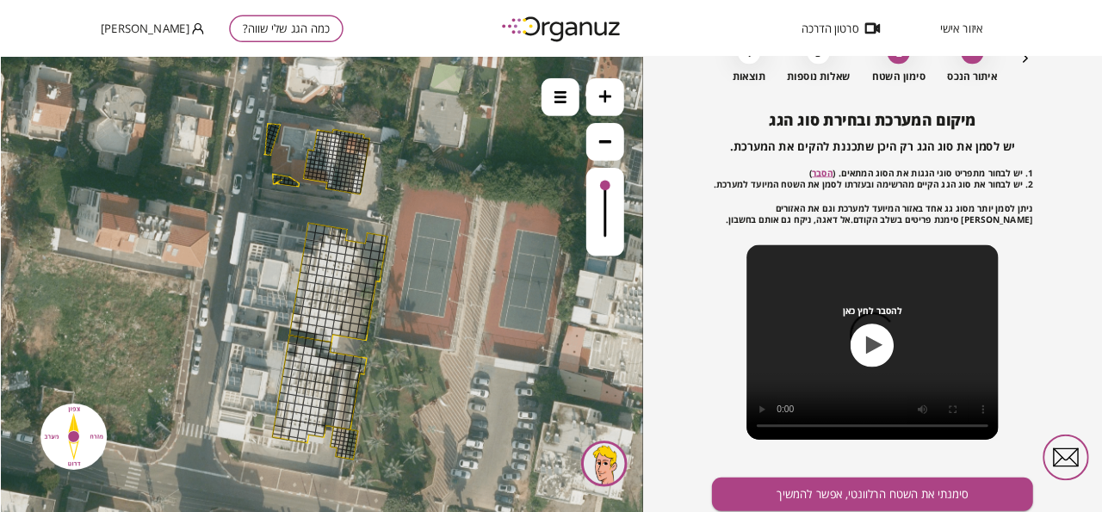
scroll to position [110, 0]
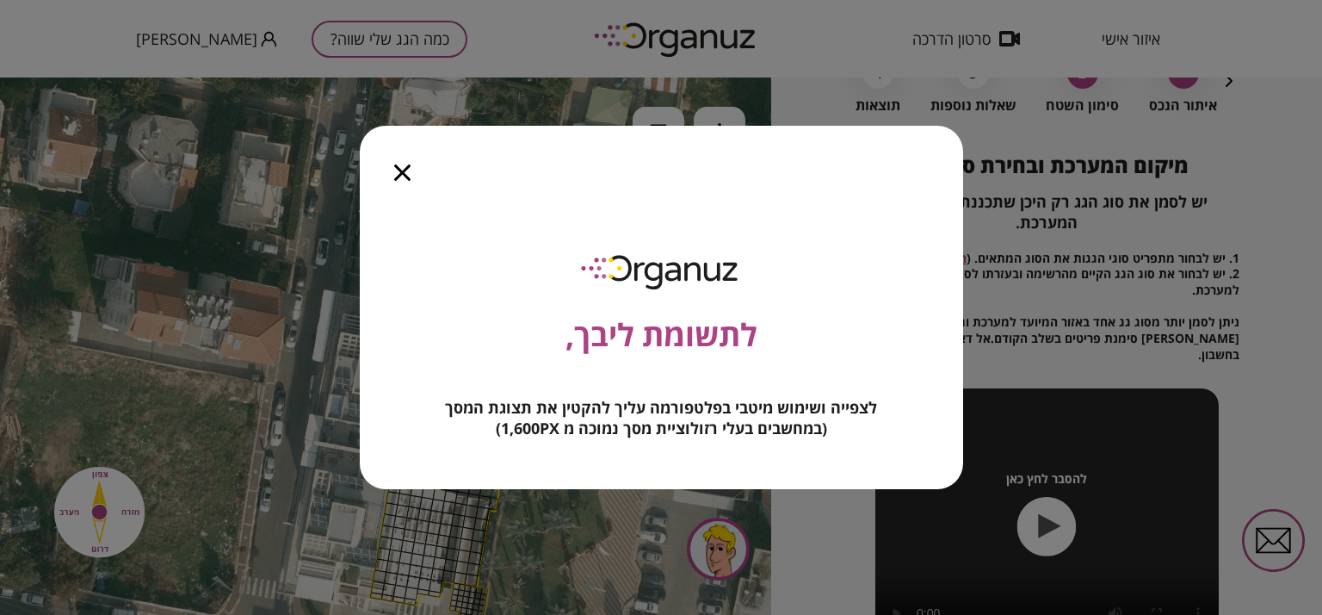
click at [399, 165] on icon "button" at bounding box center [402, 172] width 16 height 16
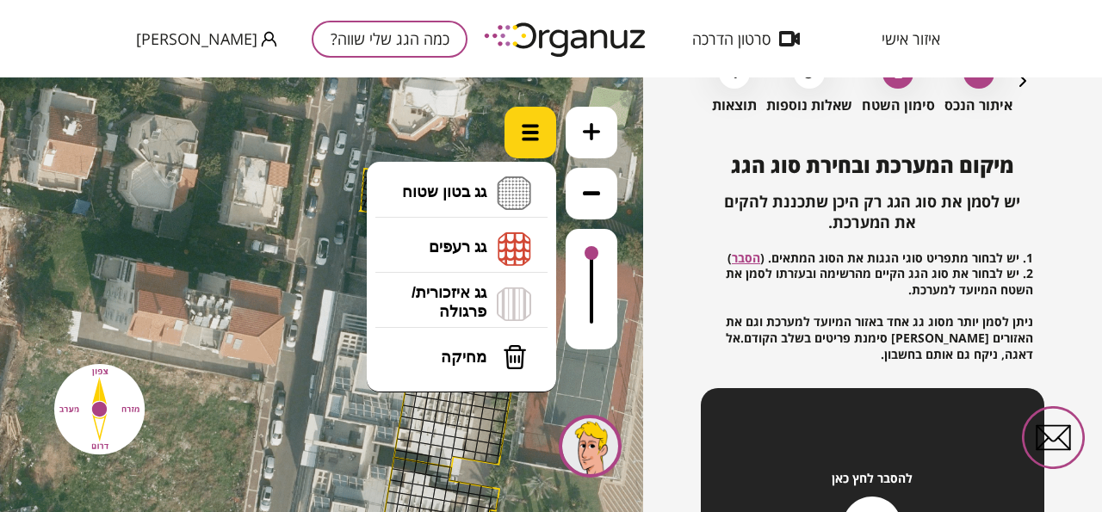
click at [516, 131] on div at bounding box center [530, 133] width 52 height 52
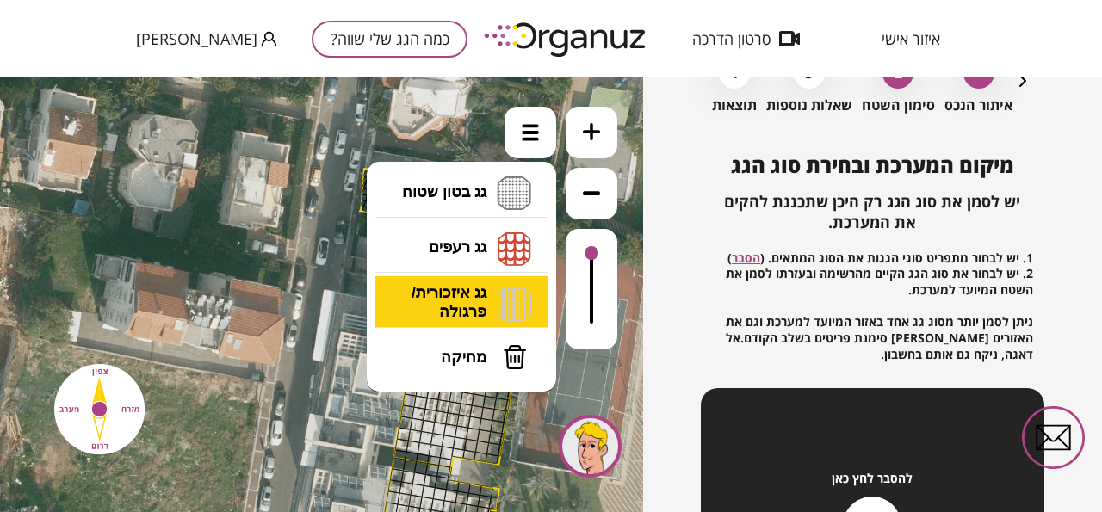
click at [496, 294] on li "גג איזכורית/ פרגולה איזכורית צפון איזכורית דרום איזכורית מערב איזכורית מזרח" at bounding box center [461, 303] width 181 height 55
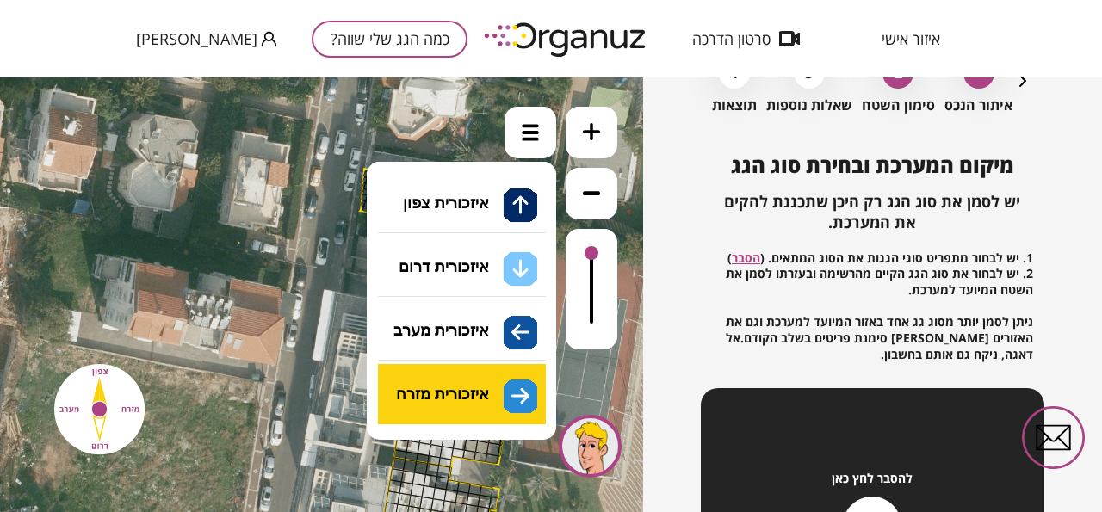
click at [466, 379] on div ".st0 { fill: #FFFFFF; } 16" at bounding box center [321, 294] width 643 height 435
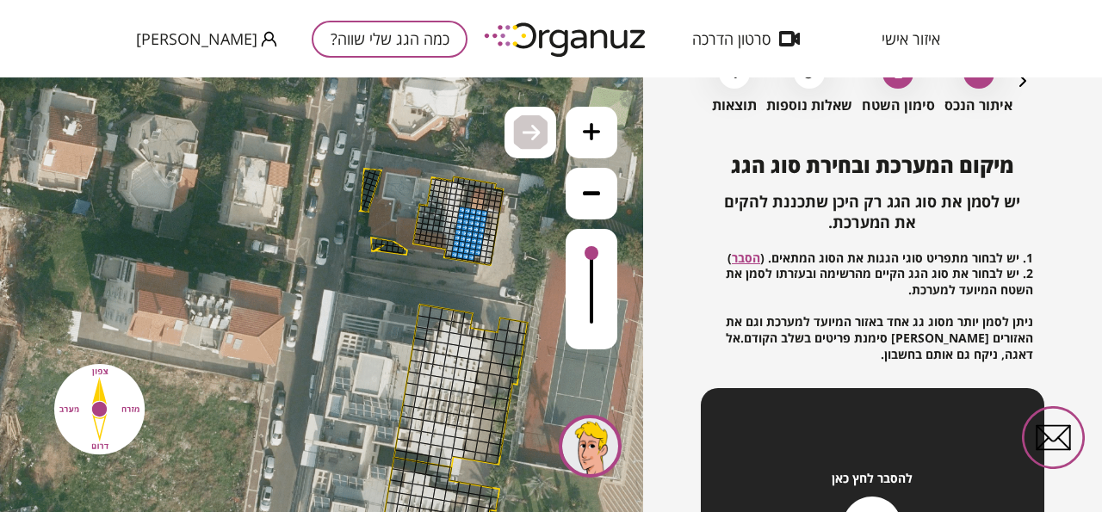
drag, startPoint x: 481, startPoint y: 212, endPoint x: 470, endPoint y: 223, distance: 15.8
click at [529, 140] on img at bounding box center [531, 132] width 18 height 21
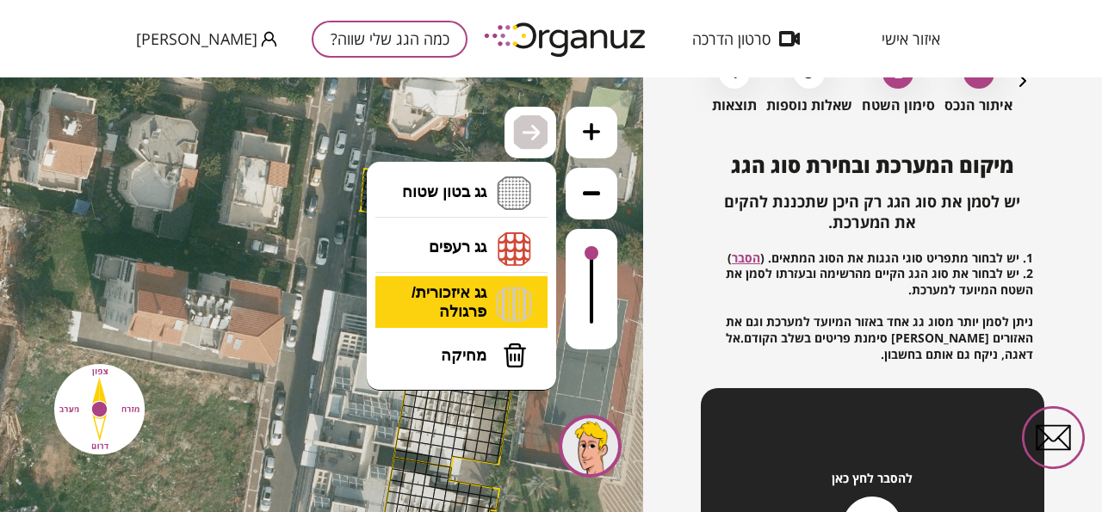
click at [503, 306] on li "גג איזכורית/ פרגולה איזכורית צפון איזכורית דרום איזכורית מערב איזכורית מזרח" at bounding box center [461, 302] width 181 height 53
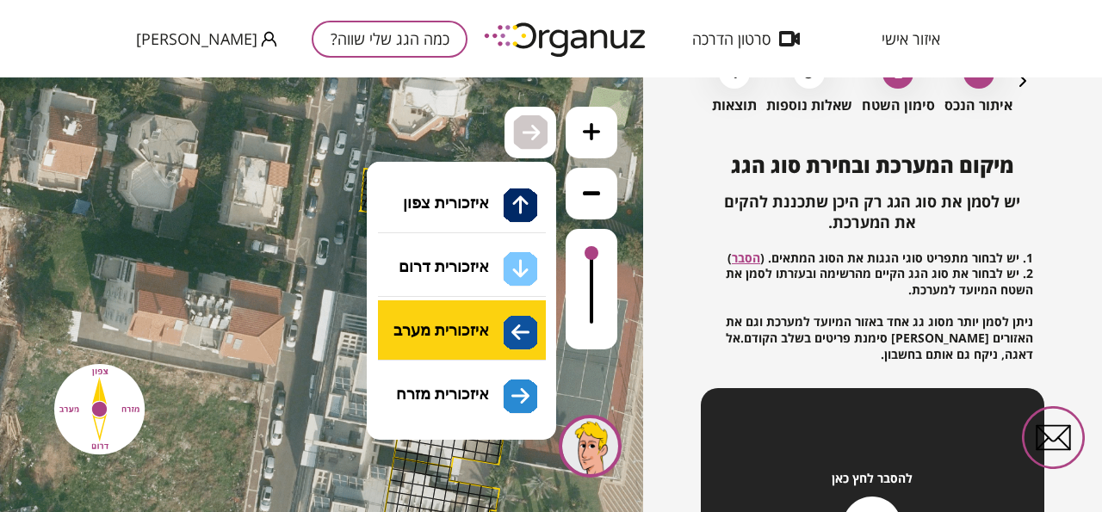
click at [485, 317] on div ".st0 { fill: #FFFFFF; } 16" at bounding box center [321, 294] width 643 height 435
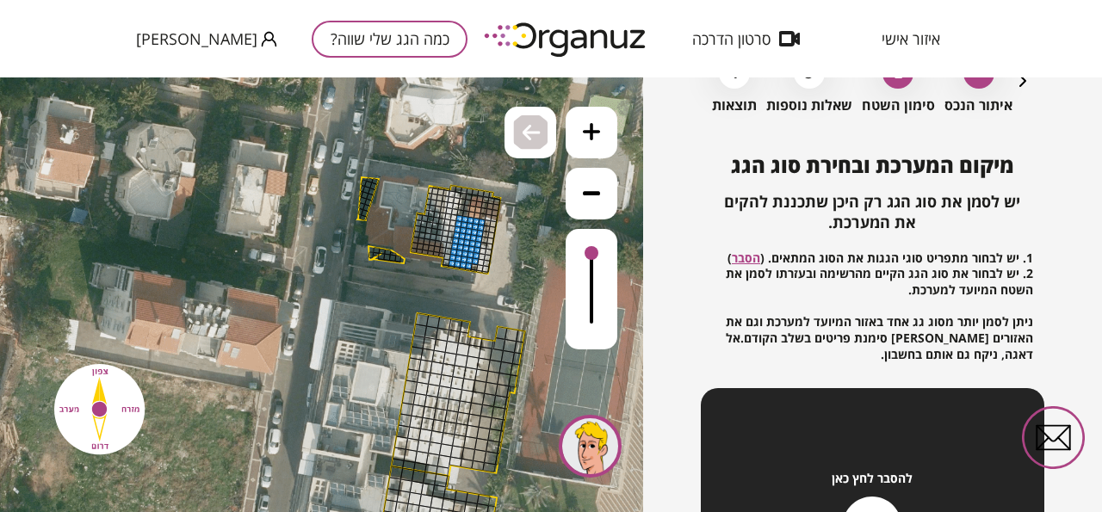
drag, startPoint x: 377, startPoint y: 169, endPoint x: 374, endPoint y: 177, distance: 9.0
click at [374, 177] on icon at bounding box center [411, 405] width 1363 height 1363
drag, startPoint x: 375, startPoint y: 181, endPoint x: 362, endPoint y: 205, distance: 27.3
click at [520, 141] on img at bounding box center [530, 132] width 34 height 34
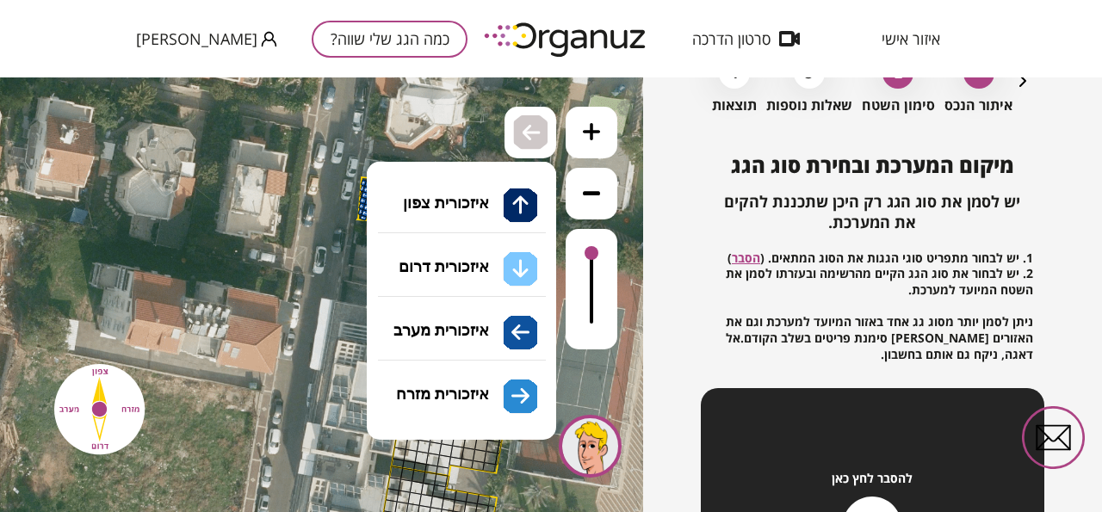
click at [483, 299] on li "גג איזכורית/ פרגולה איזכורית צפון איזכורית דרום איזכורית מערב איזכורית מזרח" at bounding box center [461, 302] width 181 height 53
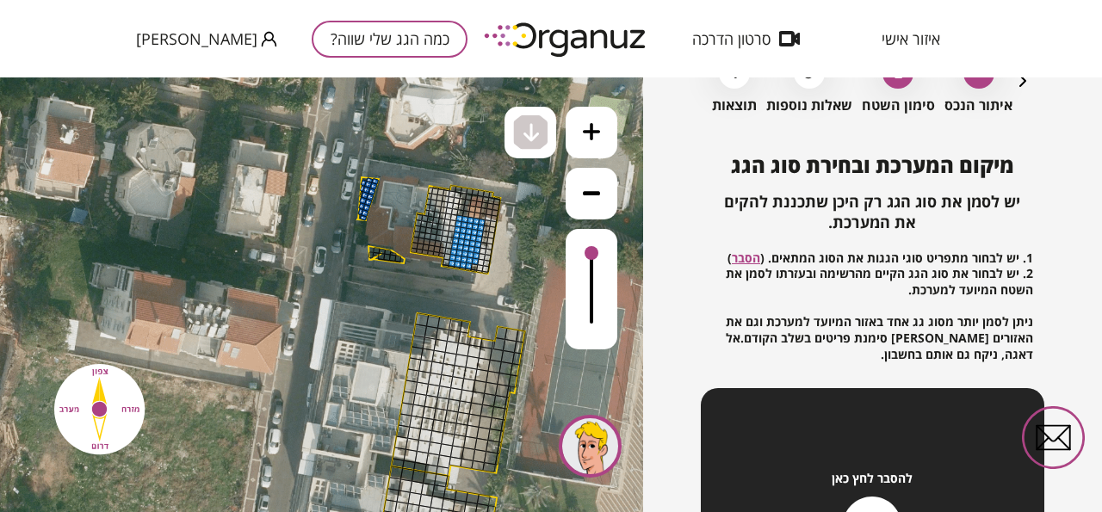
click at [471, 280] on div ".st0 { fill: #FFFFFF; } 16" at bounding box center [321, 294] width 643 height 435
drag, startPoint x: 398, startPoint y: 257, endPoint x: 370, endPoint y: 248, distance: 29.1
click at [370, 248] on div ".st0 { fill: #FFFFFF; }" at bounding box center [411, 405] width 1363 height 1363
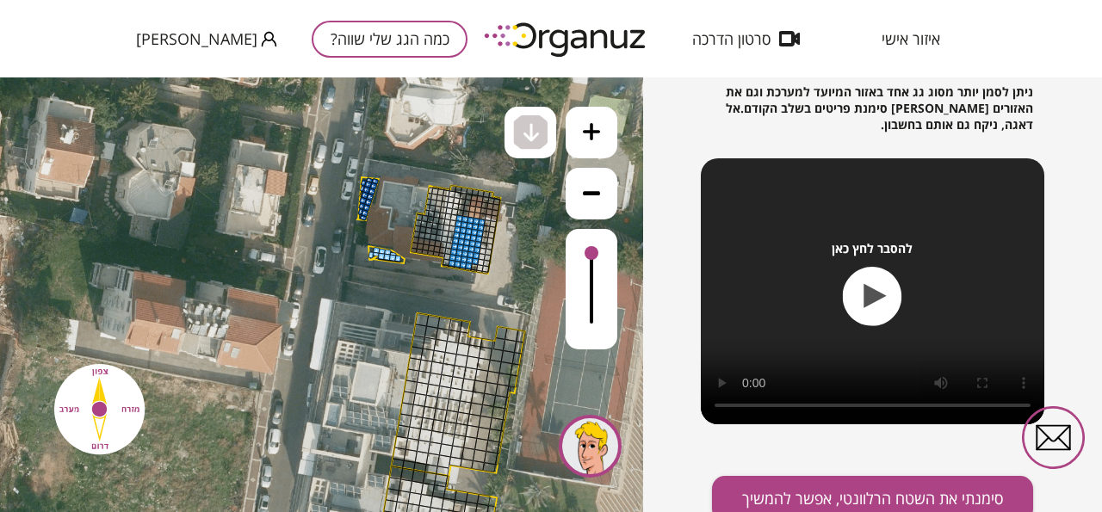
scroll to position [349, 0]
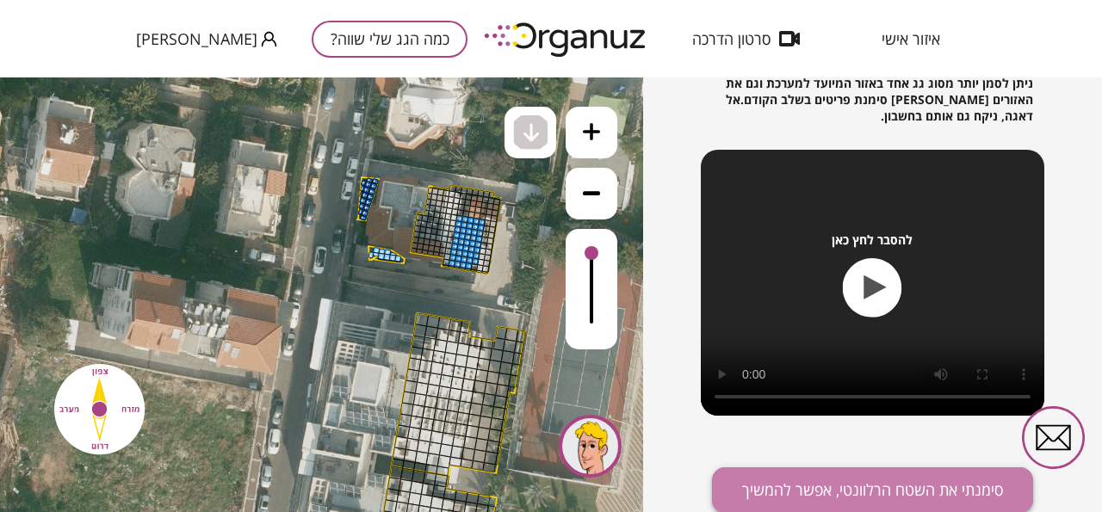
click at [795, 485] on button "סימנתי את השטח הרלוונטי, אפשר להמשיך" at bounding box center [872, 490] width 321 height 46
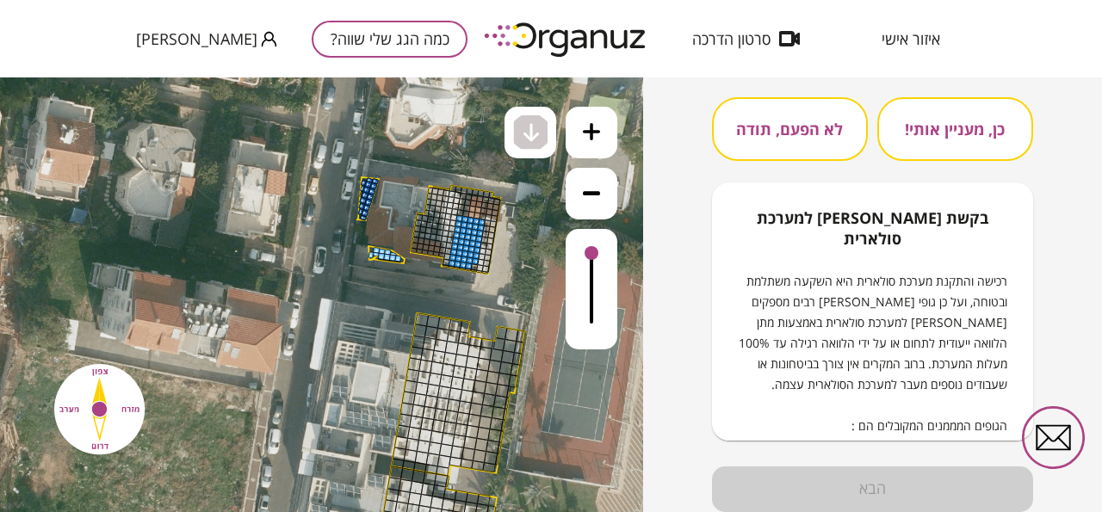
scroll to position [245, 0]
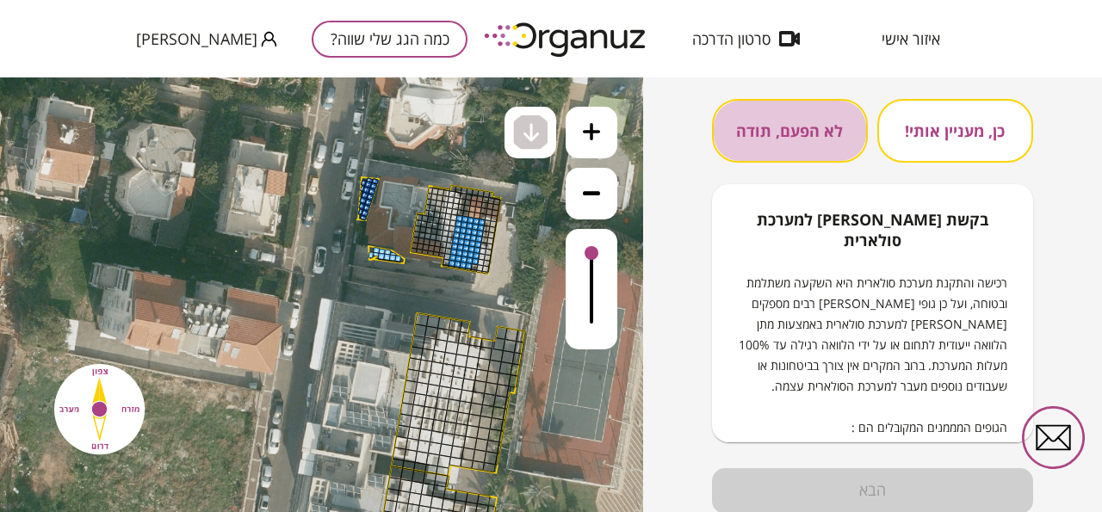
click at [795, 141] on button "לא הפעם, תודה" at bounding box center [790, 131] width 156 height 64
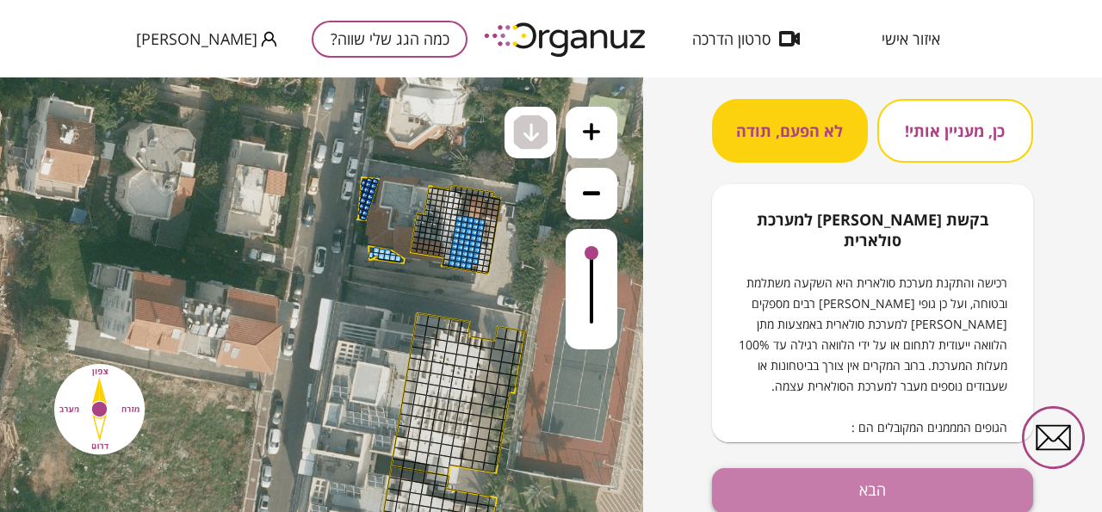
click at [854, 483] on button "הבא" at bounding box center [872, 491] width 321 height 46
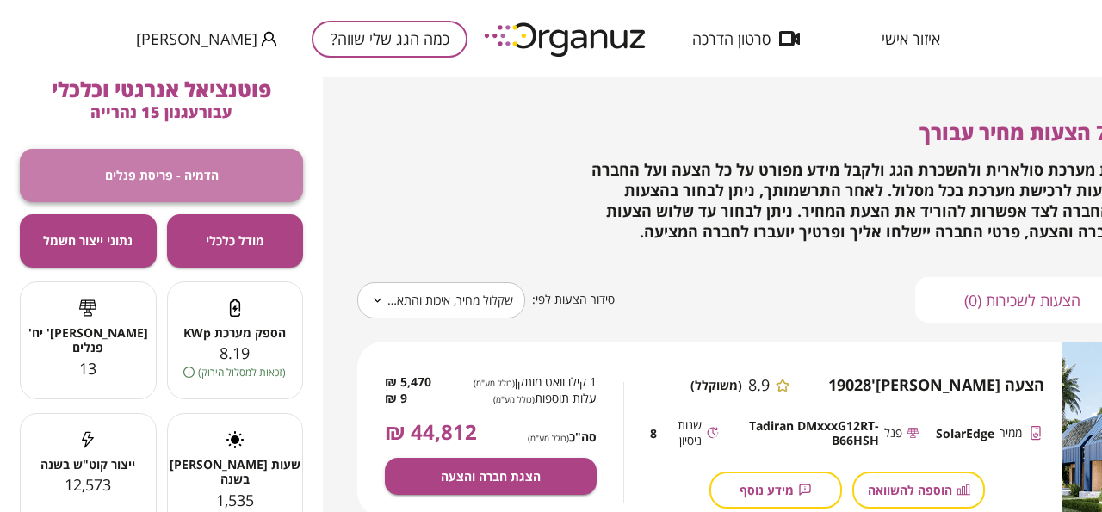
click at [215, 178] on span "הדמיה - פריסת פנלים" at bounding box center [162, 175] width 114 height 15
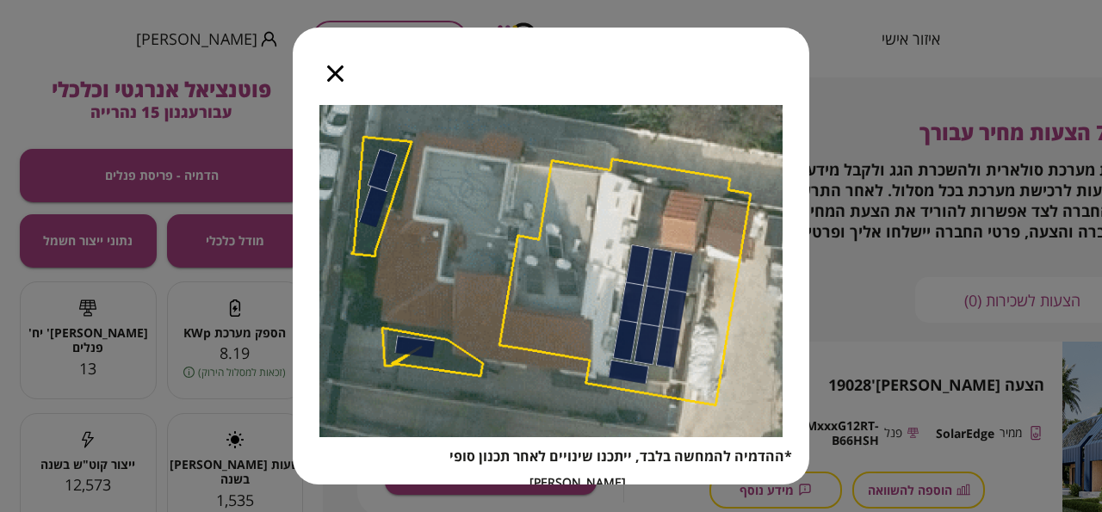
scroll to position [3, 0]
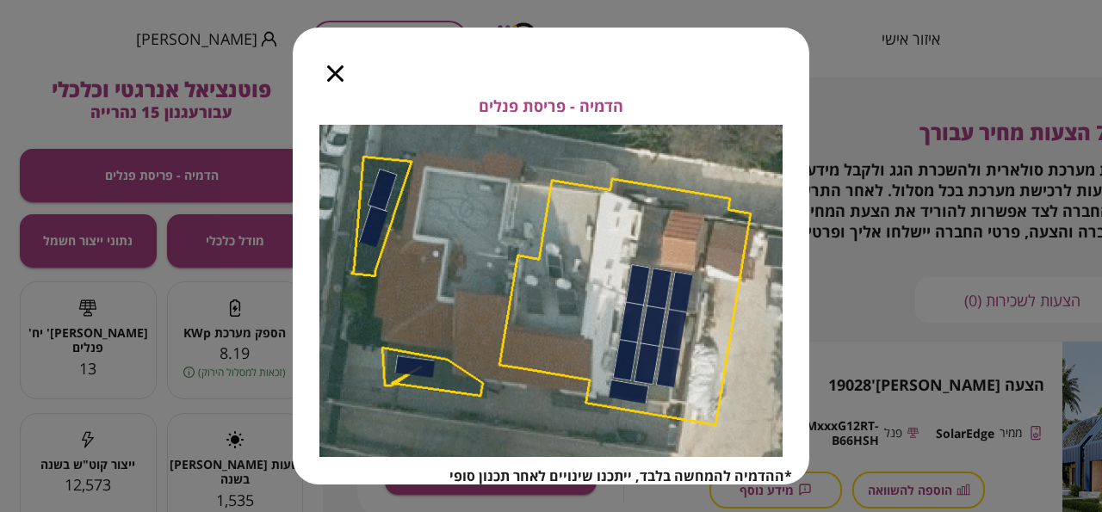
click at [340, 77] on icon "button" at bounding box center [335, 73] width 16 height 16
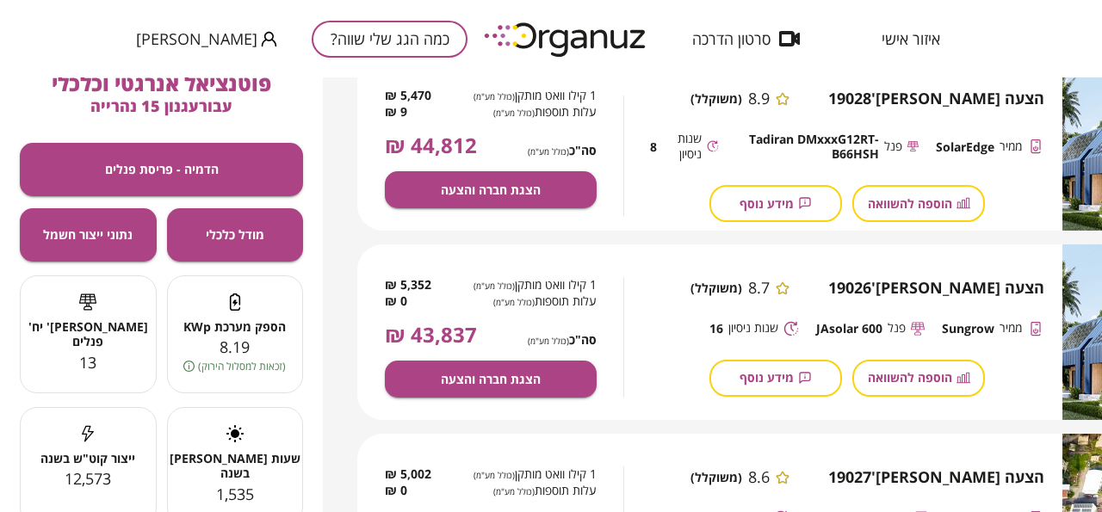
scroll to position [5, 0]
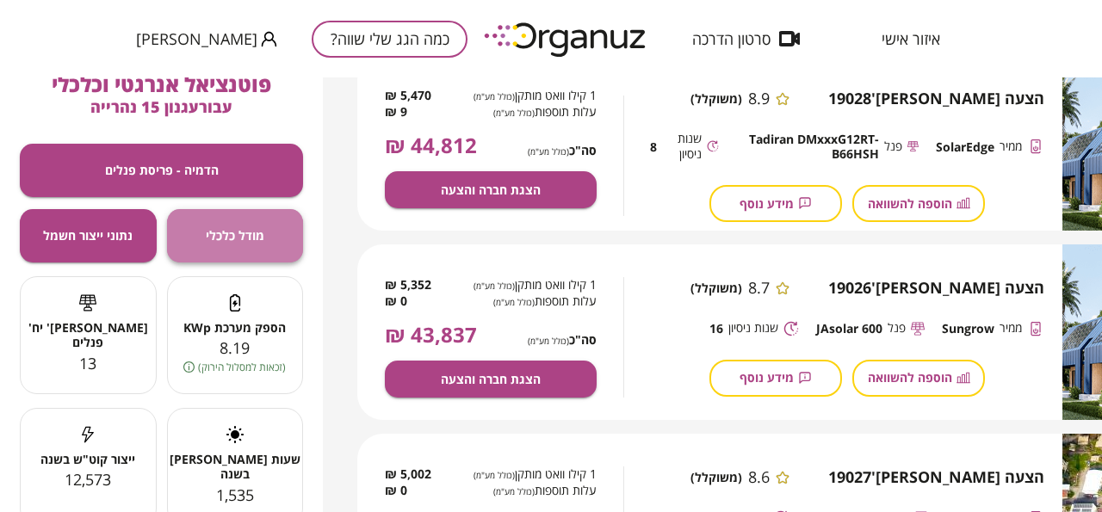
click at [208, 236] on span "מודל כלכלי" at bounding box center [235, 235] width 59 height 15
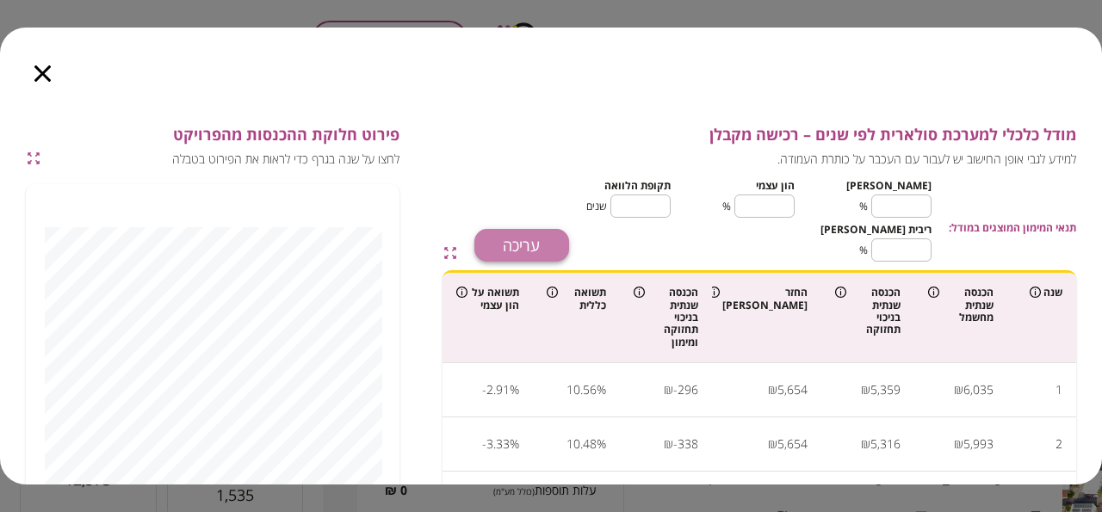
click at [554, 244] on button "עריכה" at bounding box center [521, 245] width 95 height 33
click at [910, 208] on input "**" at bounding box center [901, 206] width 60 height 46
click at [912, 210] on input "**" at bounding box center [901, 206] width 60 height 46
type input "*"
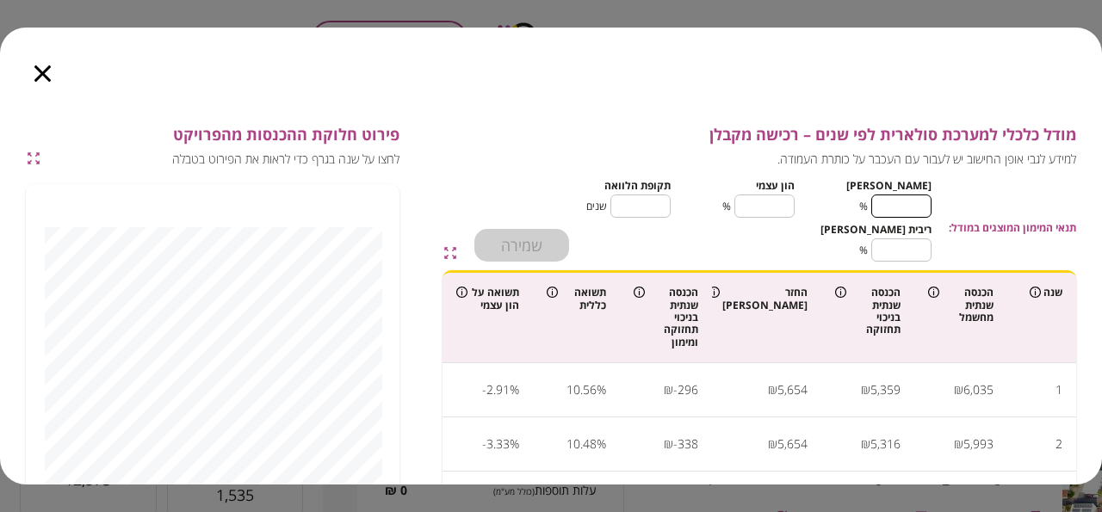
type input "***"
type input "*"
drag, startPoint x: 899, startPoint y: 251, endPoint x: 918, endPoint y: 250, distance: 19.9
click at [918, 250] on input "****" at bounding box center [901, 250] width 60 height 46
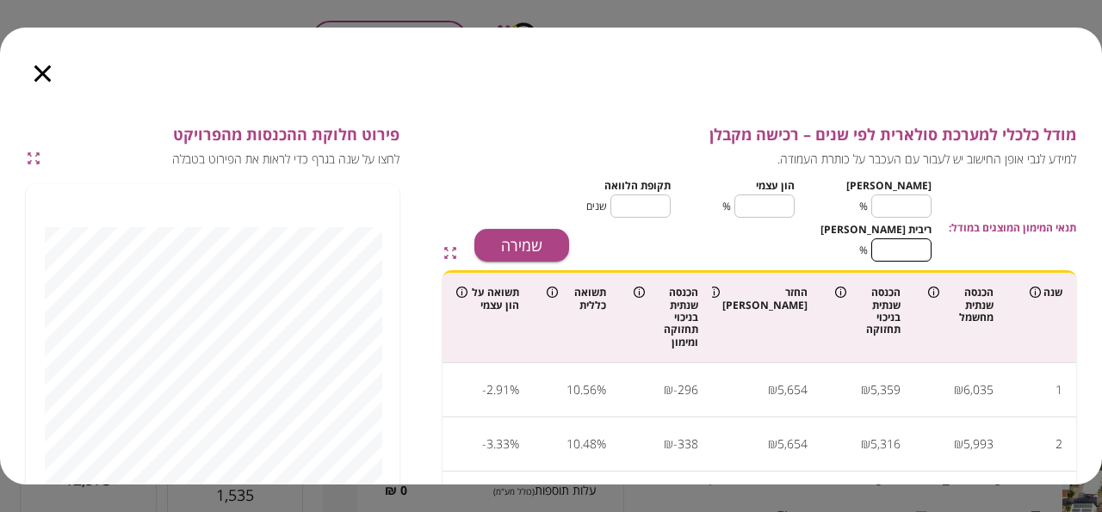
drag, startPoint x: 918, startPoint y: 250, endPoint x: 894, endPoint y: 253, distance: 24.3
click at [894, 253] on input "****" at bounding box center [901, 250] width 60 height 46
type input "*"
click at [553, 246] on button "שמירה" at bounding box center [521, 245] width 95 height 33
type input "**"
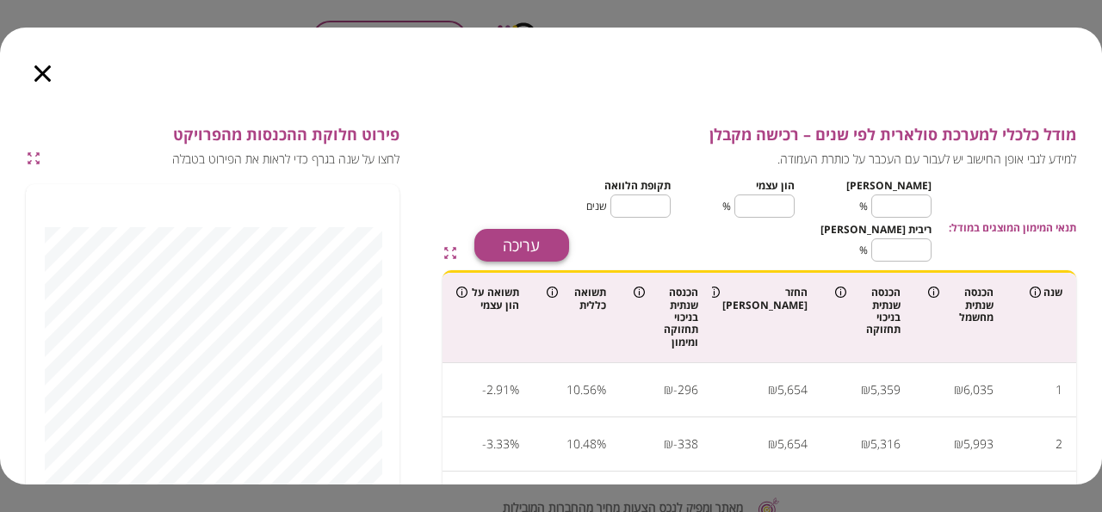
type input "**"
type input "****"
click at [40, 77] on icon "button" at bounding box center [42, 73] width 16 height 16
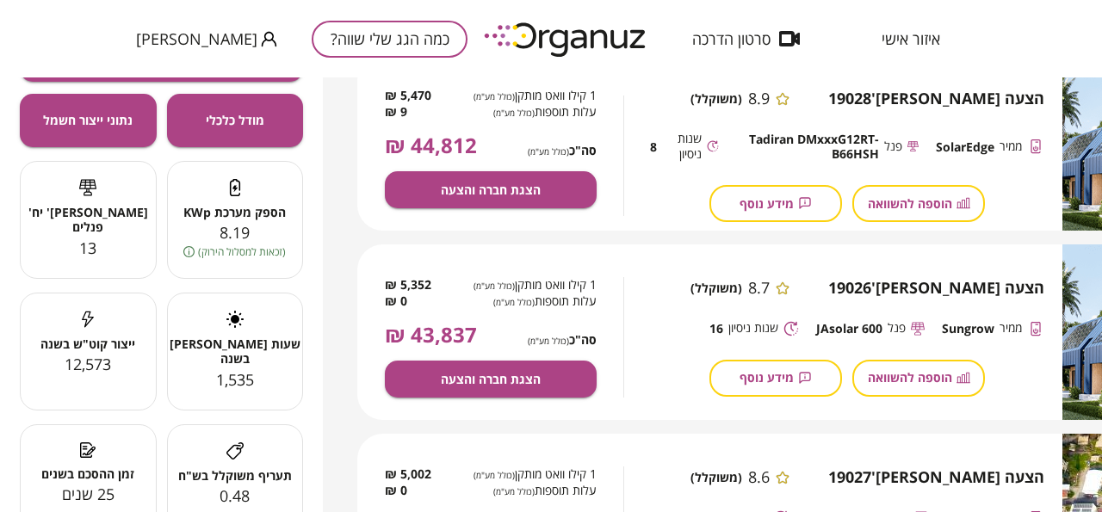
scroll to position [121, 0]
